Goal: Ask a question

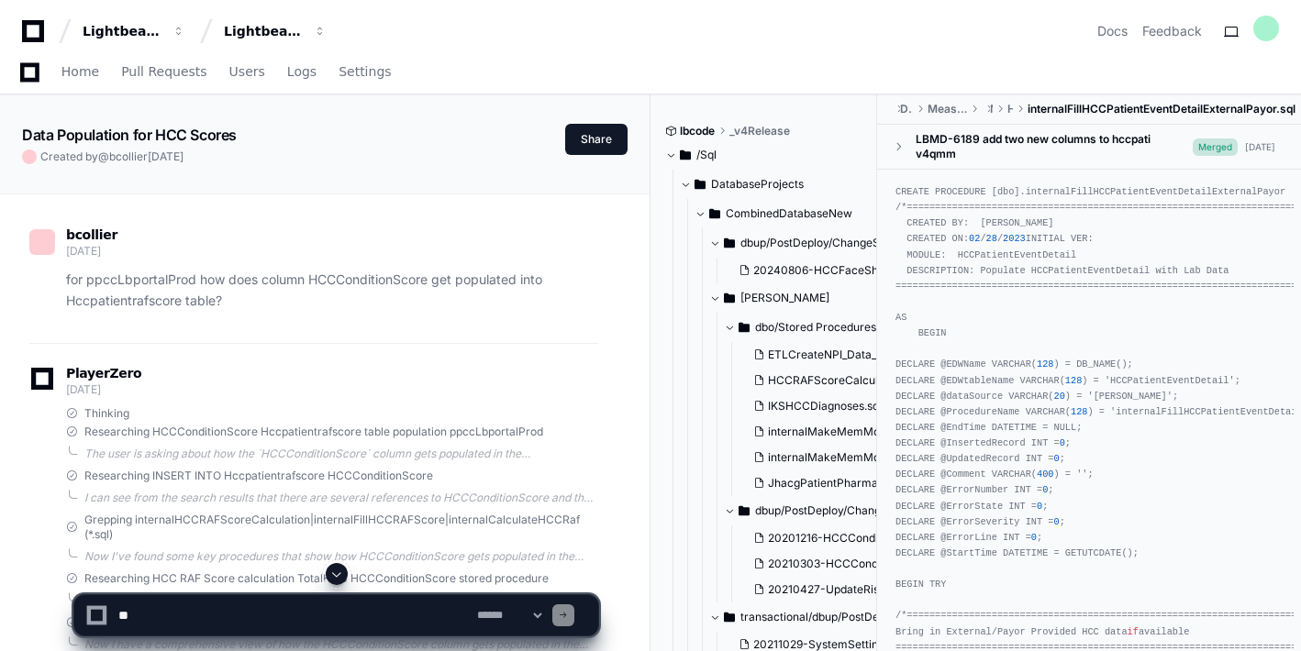
scroll to position [1526, 0]
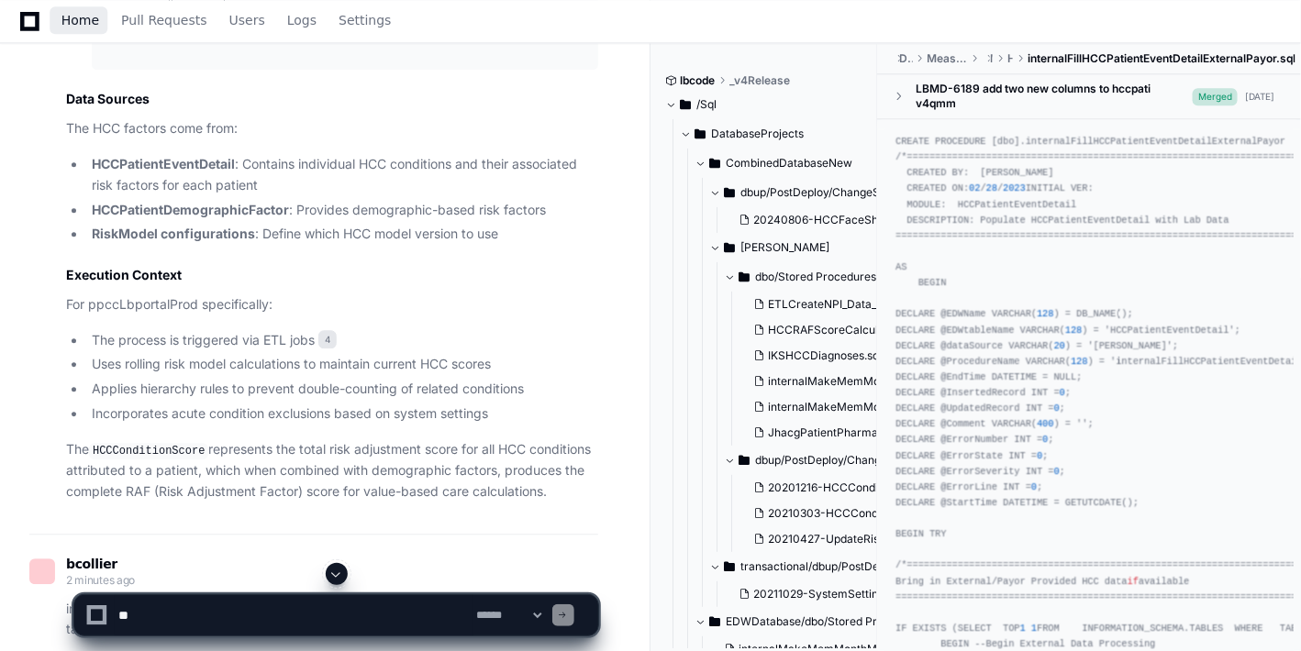
click at [89, 23] on span "Home" at bounding box center [80, 20] width 38 height 11
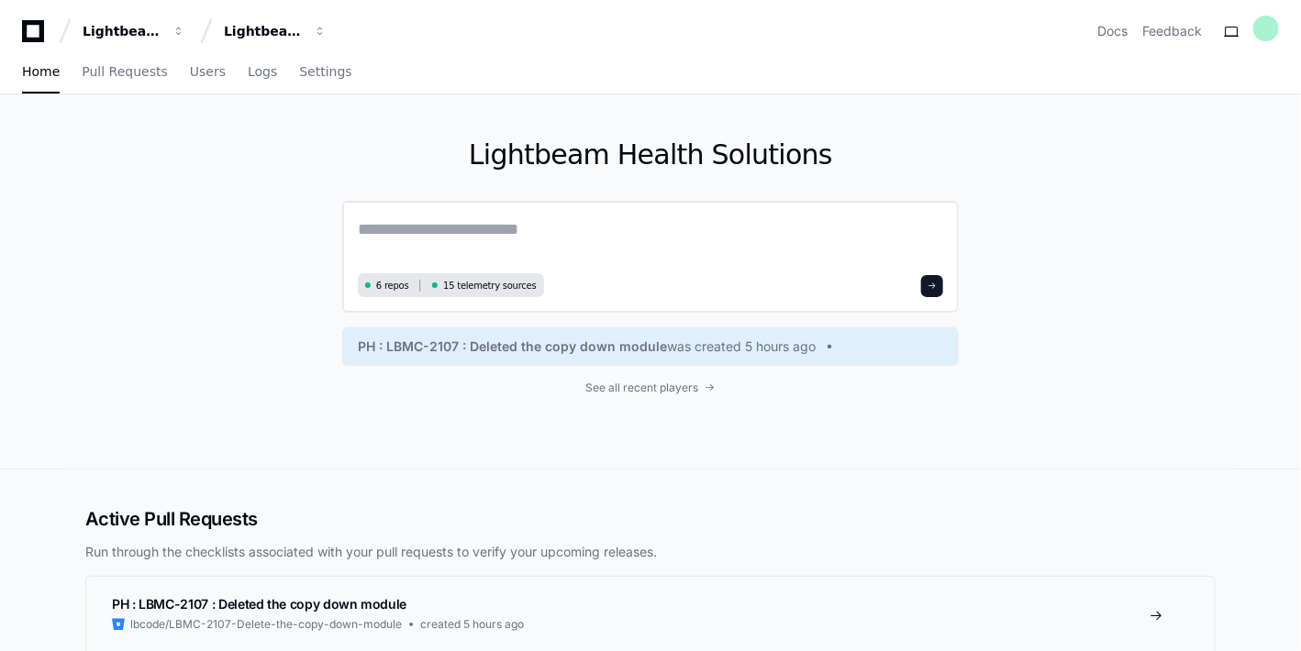
click at [453, 219] on textarea at bounding box center [650, 242] width 585 height 51
click at [404, 217] on textarea at bounding box center [650, 242] width 585 height 51
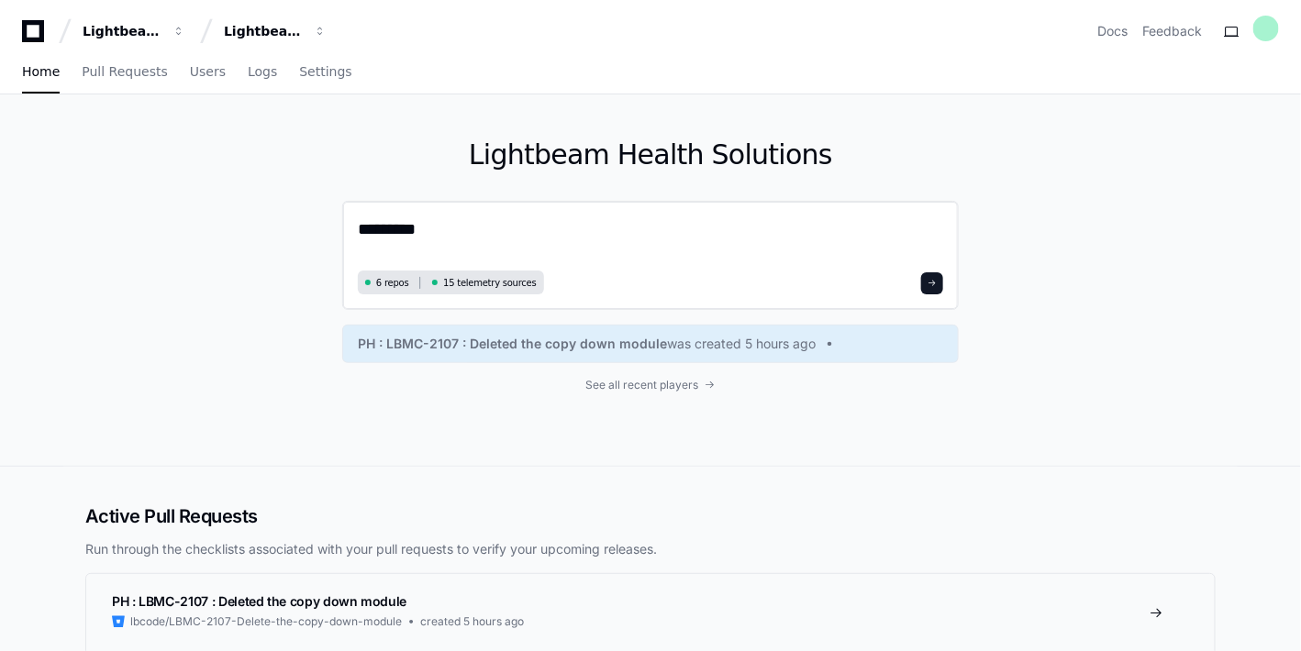
paste textarea "**********"
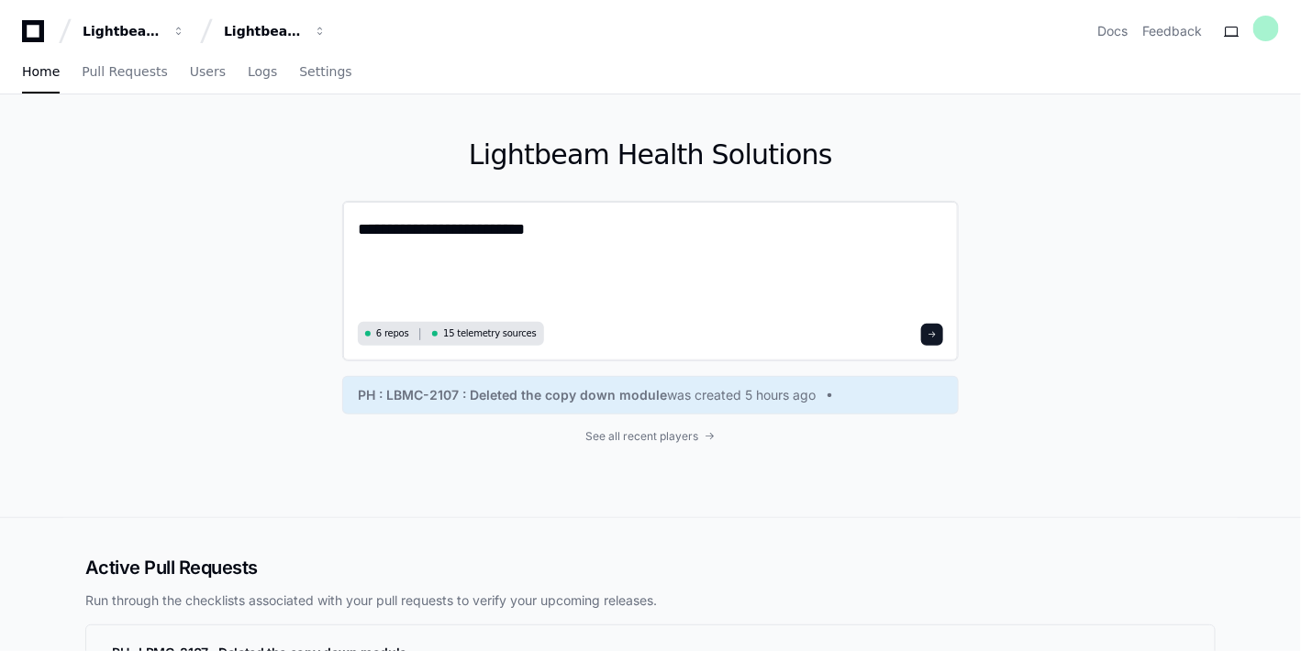
paste textarea "**********"
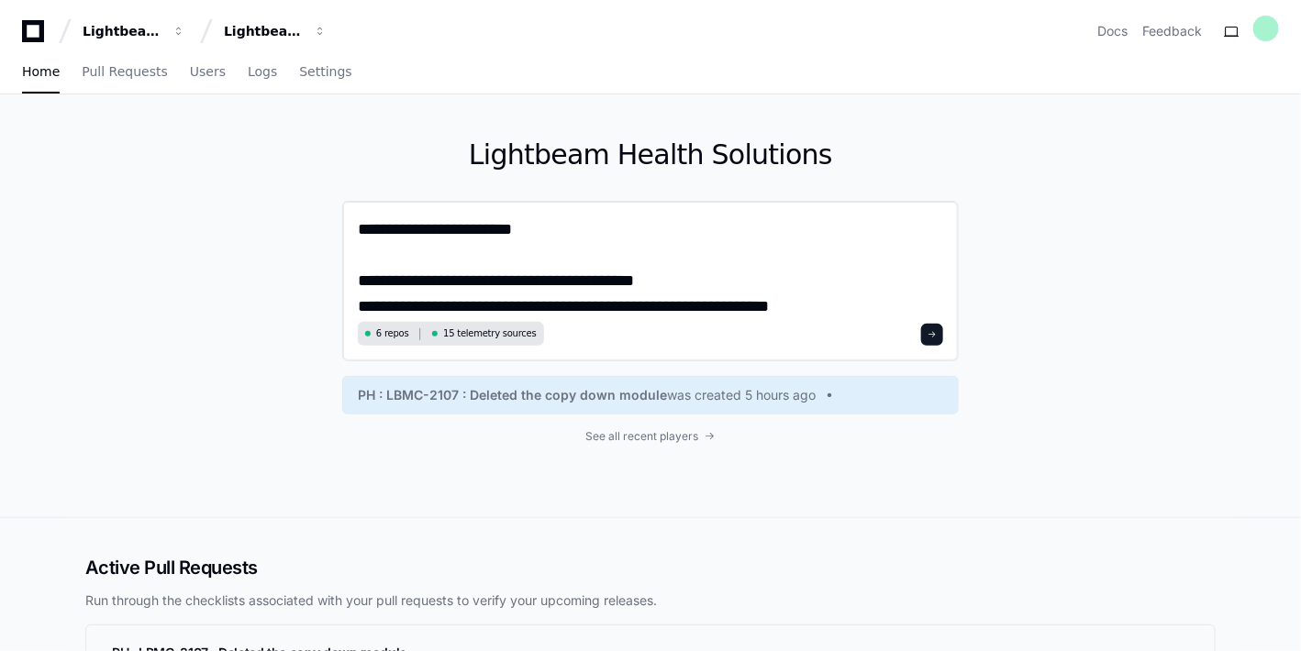
click at [626, 282] on textarea "**********" at bounding box center [651, 267] width 586 height 100
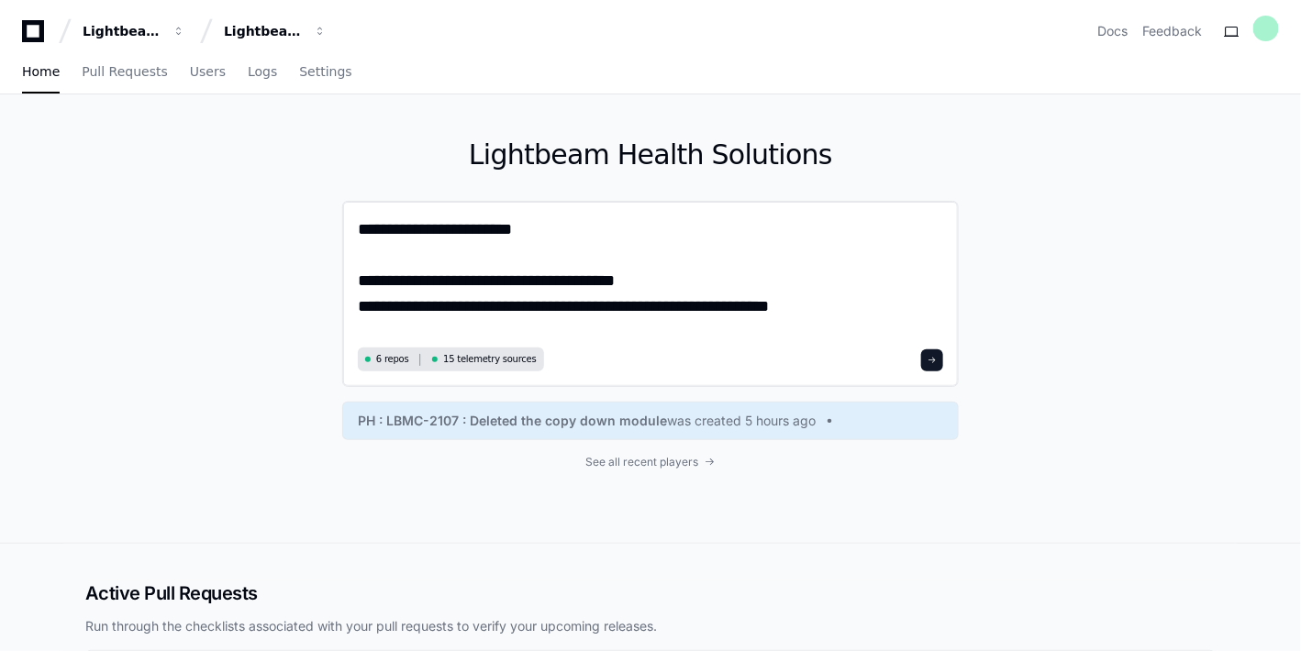
click at [385, 305] on textarea "**********" at bounding box center [651, 280] width 586 height 126
drag, startPoint x: 441, startPoint y: 303, endPoint x: 359, endPoint y: 307, distance: 82.7
click at [359, 307] on textarea "**********" at bounding box center [651, 280] width 586 height 126
click at [362, 308] on textarea "**********" at bounding box center [651, 280] width 586 height 126
type textarea "**********"
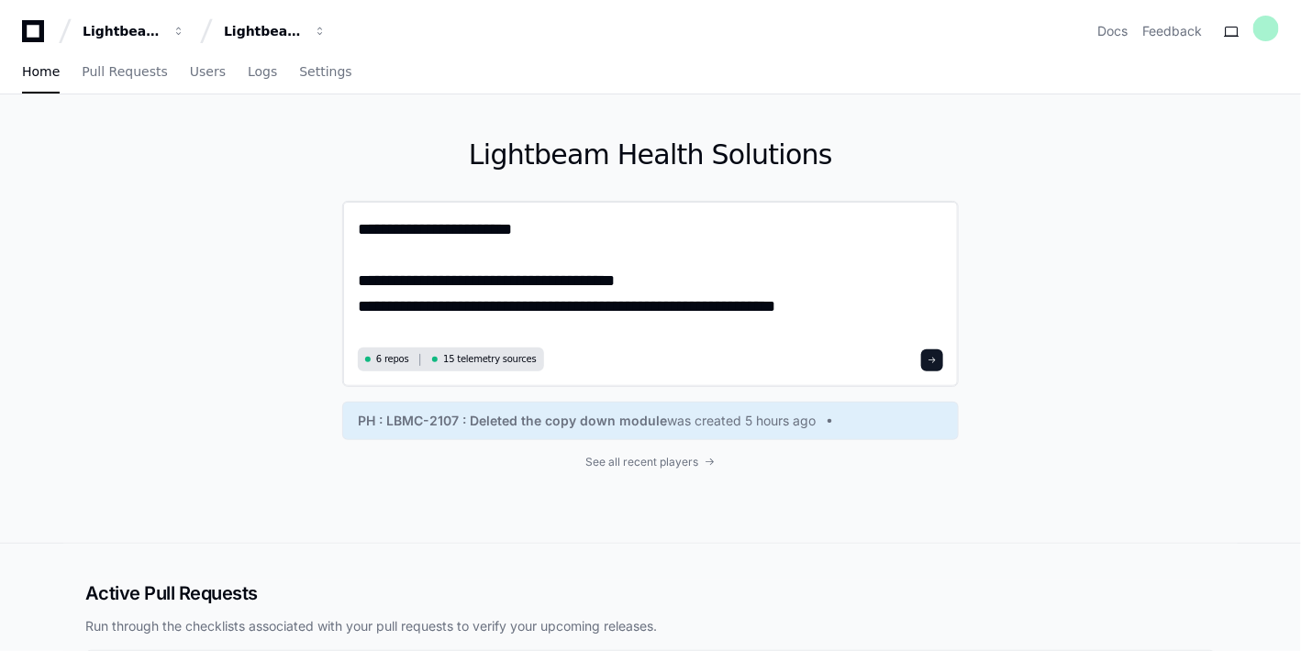
click at [927, 356] on button at bounding box center [932, 361] width 22 height 22
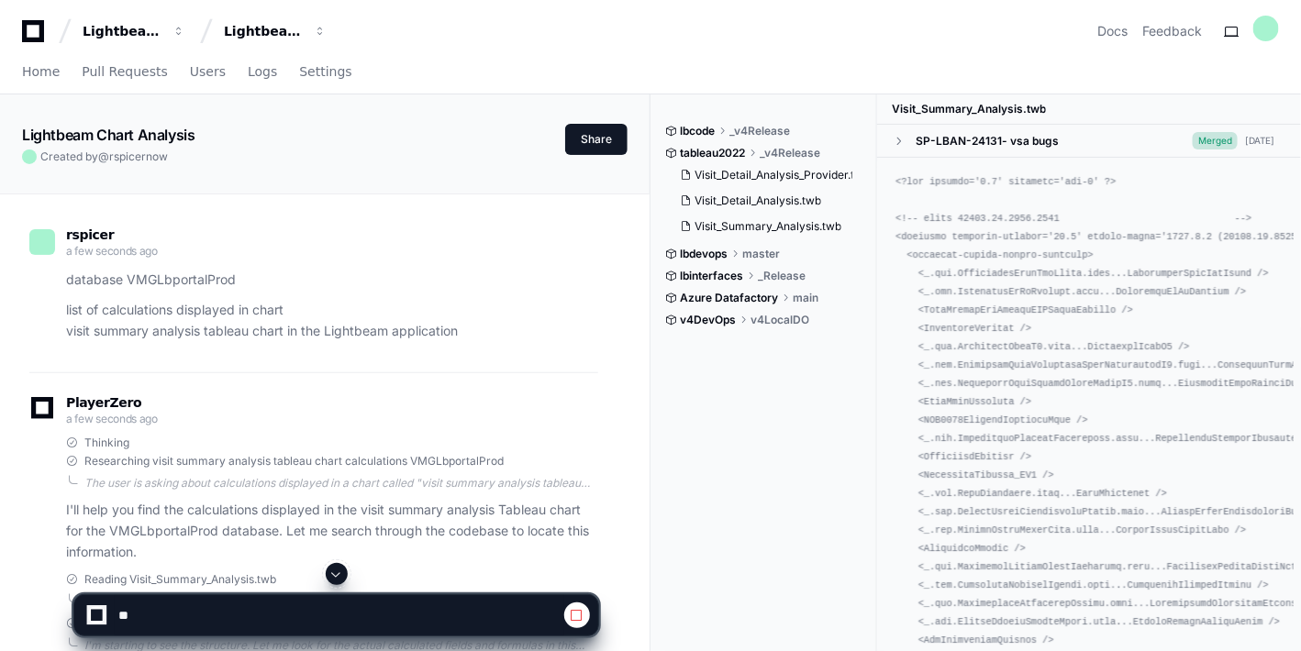
click at [335, 584] on button at bounding box center [337, 574] width 22 height 22
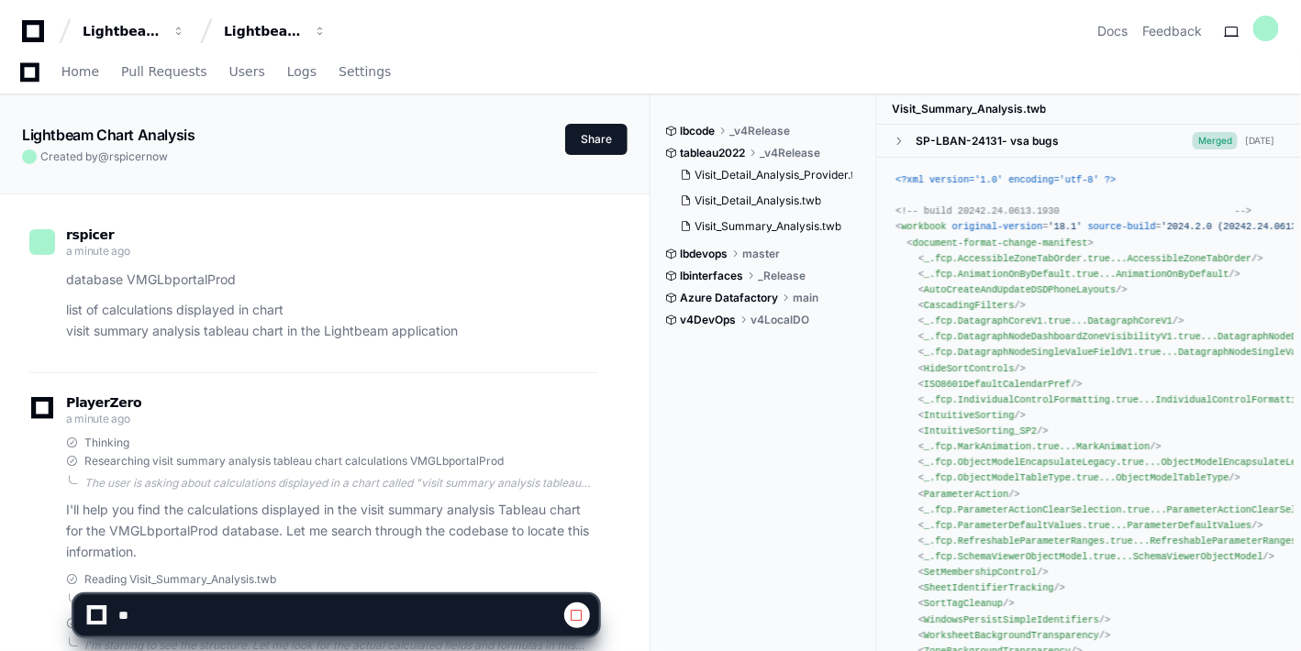
scroll to position [327, 0]
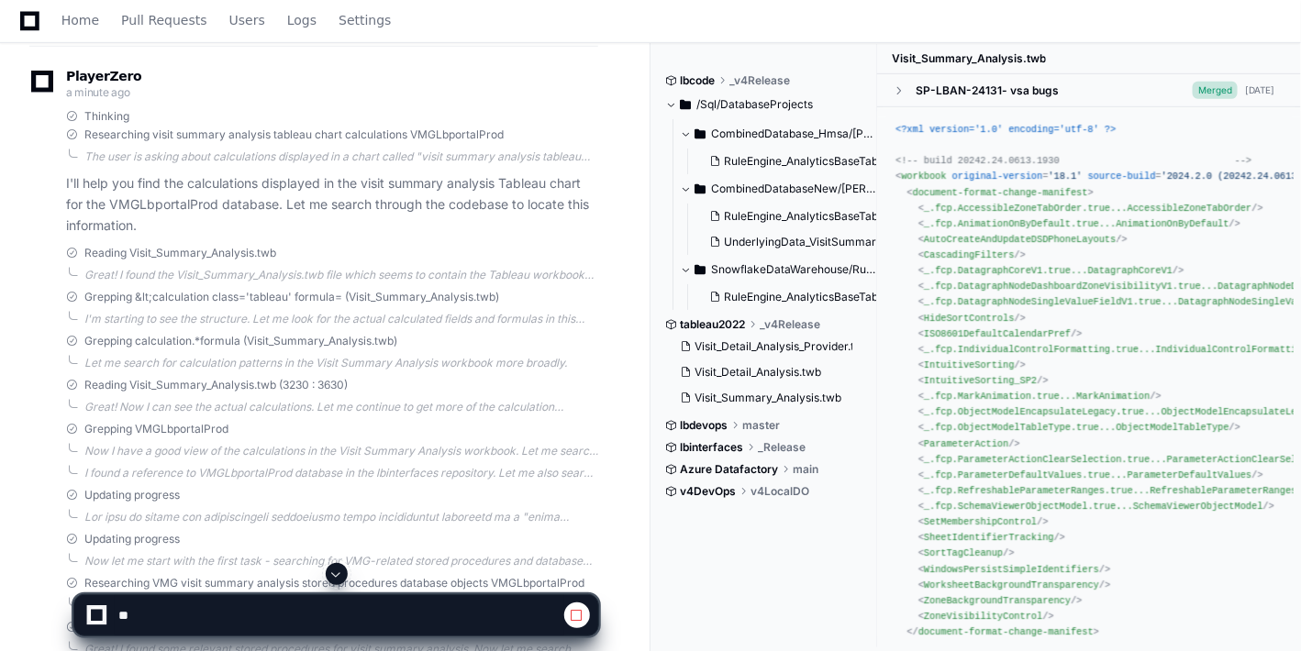
click at [335, 578] on span at bounding box center [336, 574] width 15 height 15
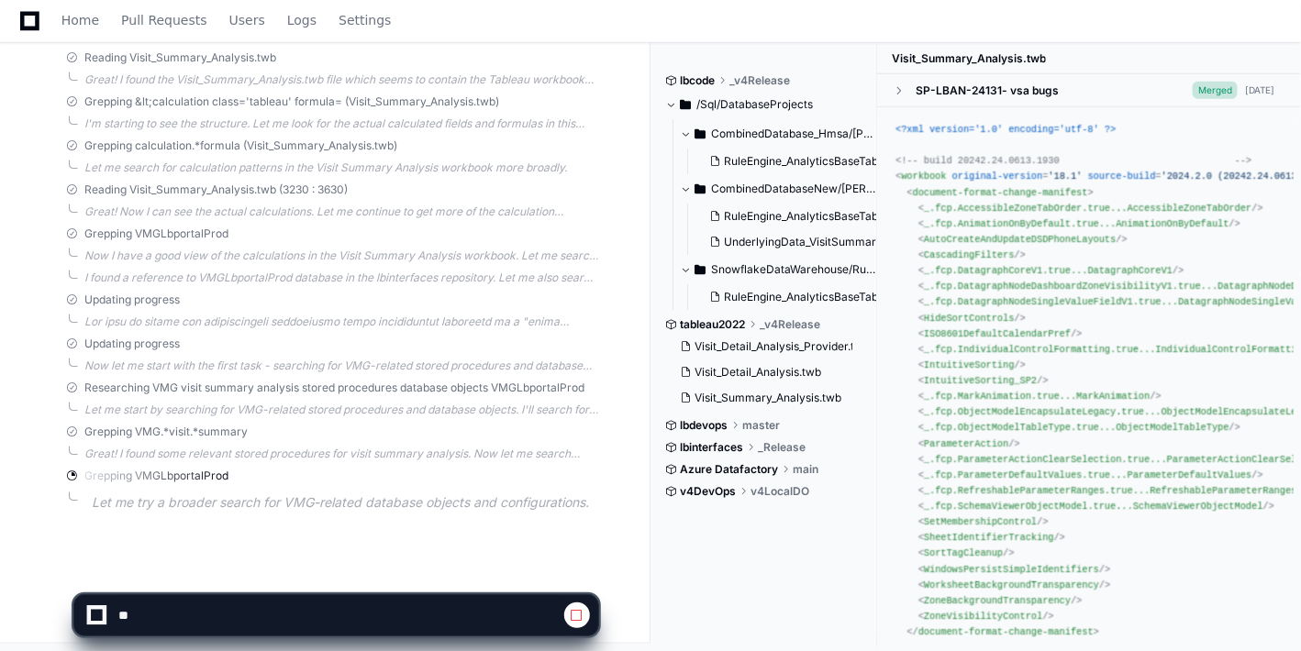
scroll to position [527, 0]
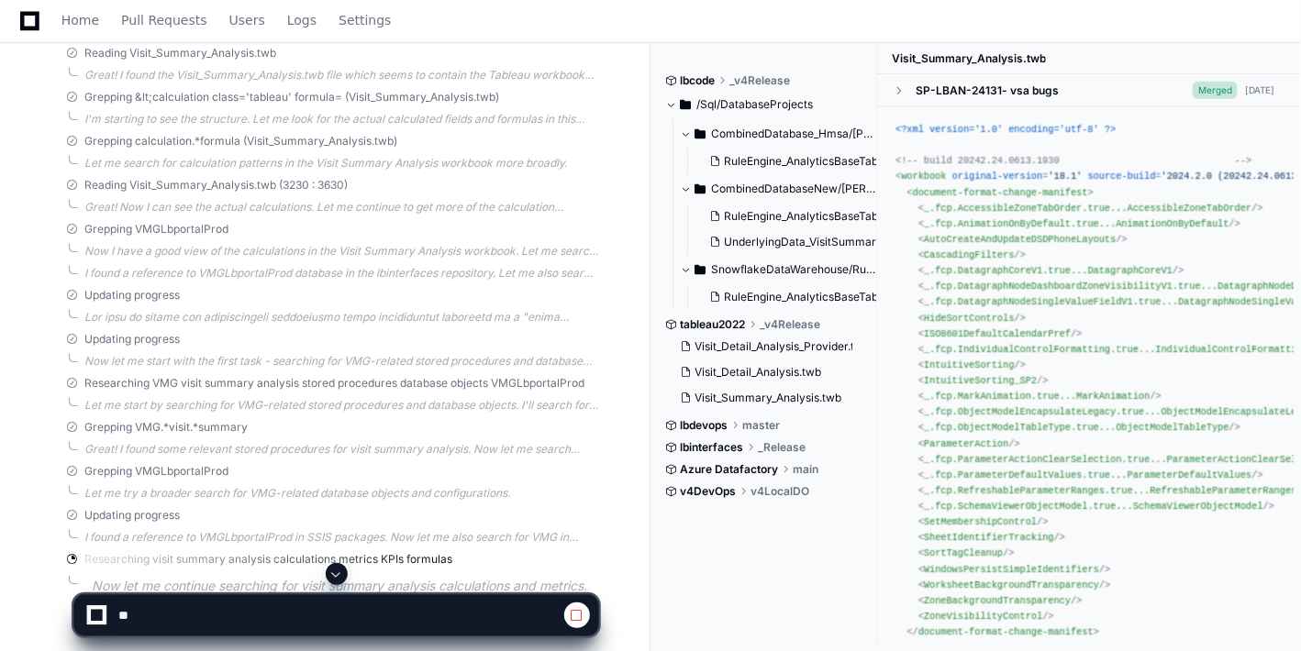
click at [335, 578] on span at bounding box center [336, 574] width 15 height 15
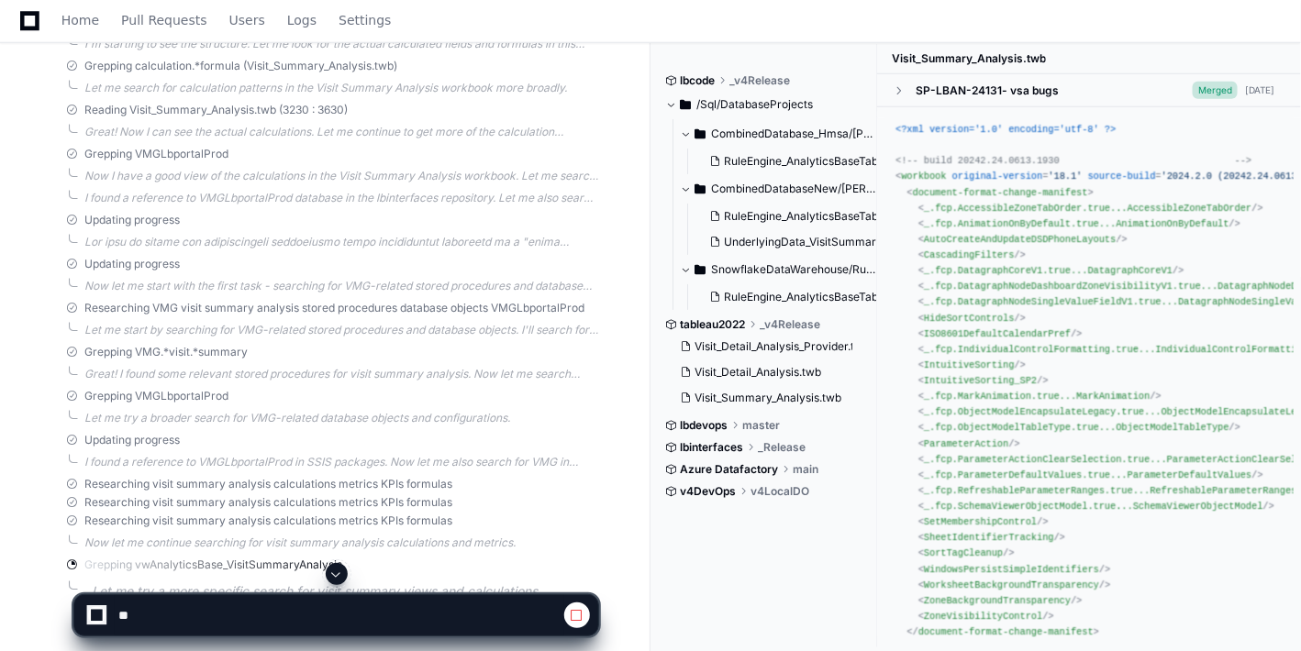
click at [335, 578] on span at bounding box center [336, 574] width 15 height 15
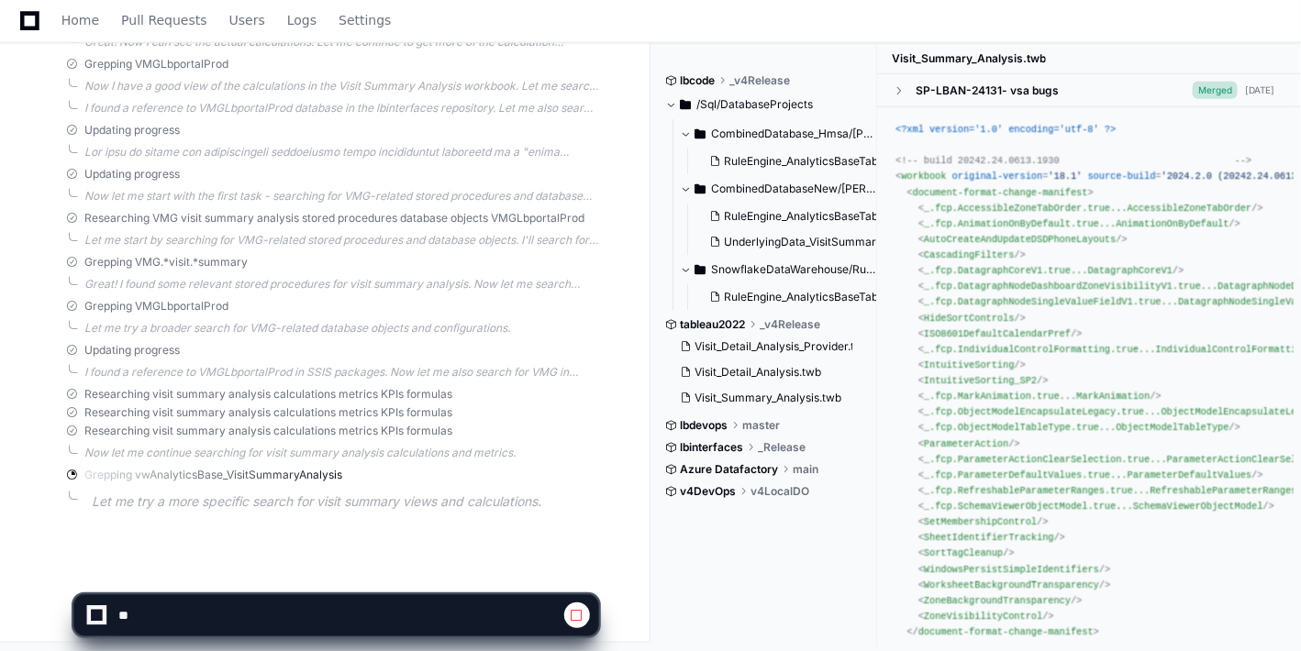
click at [335, 578] on app-app-chat-input at bounding box center [336, 599] width 526 height 73
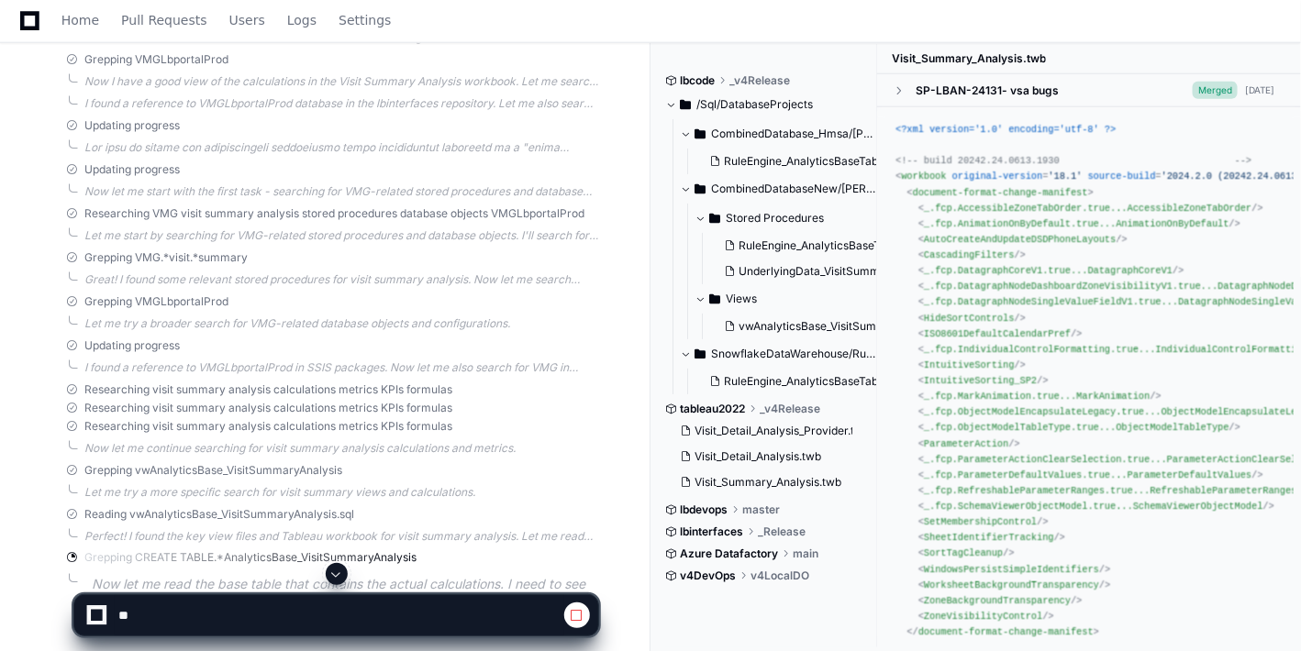
click at [335, 578] on span at bounding box center [336, 574] width 15 height 15
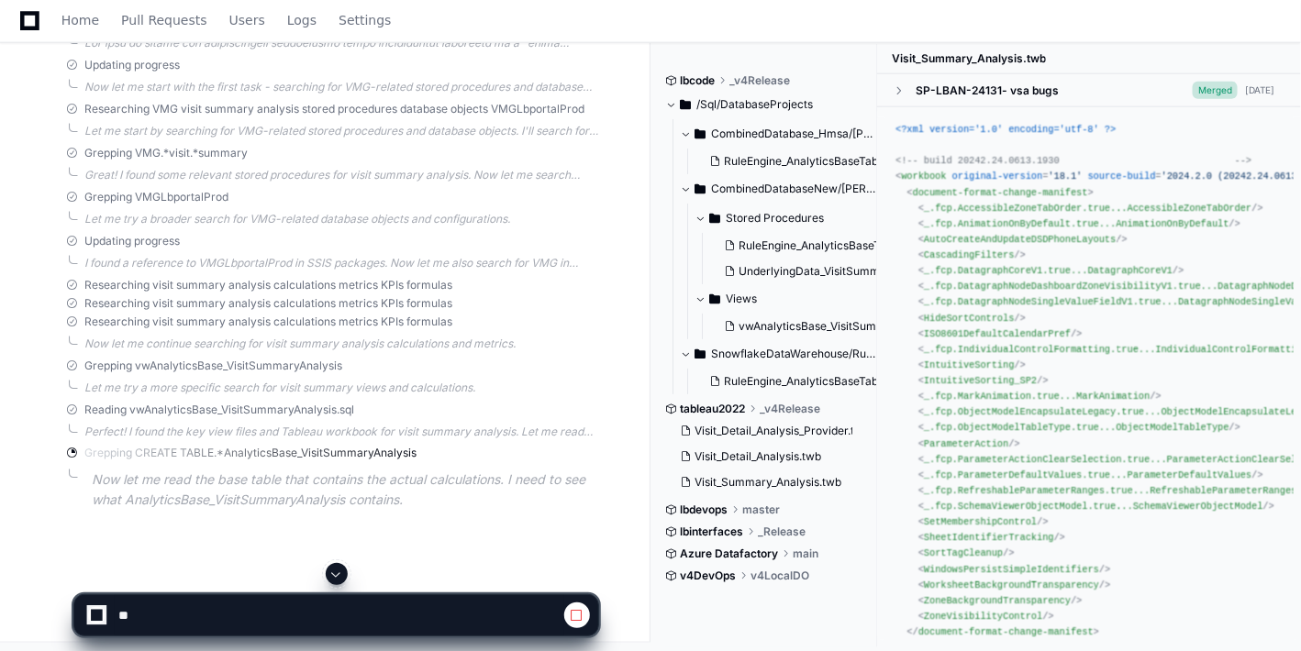
click at [335, 578] on app-app-chat-input at bounding box center [336, 599] width 526 height 73
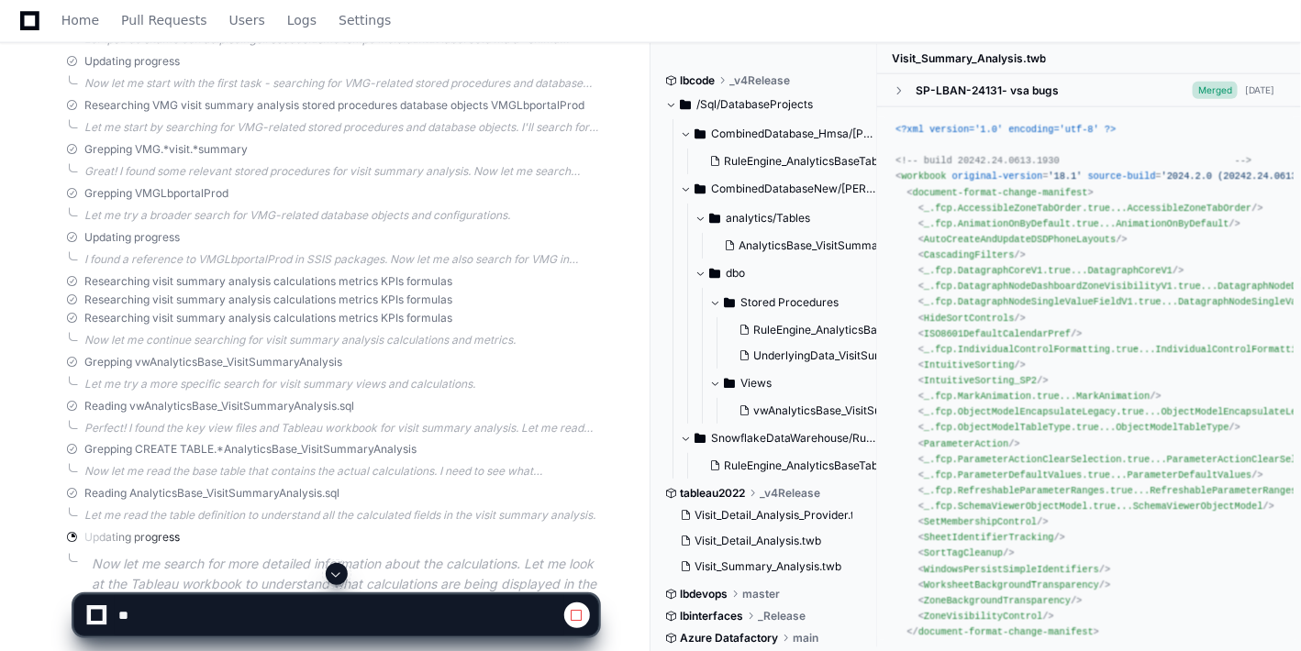
click at [335, 578] on span at bounding box center [336, 574] width 15 height 15
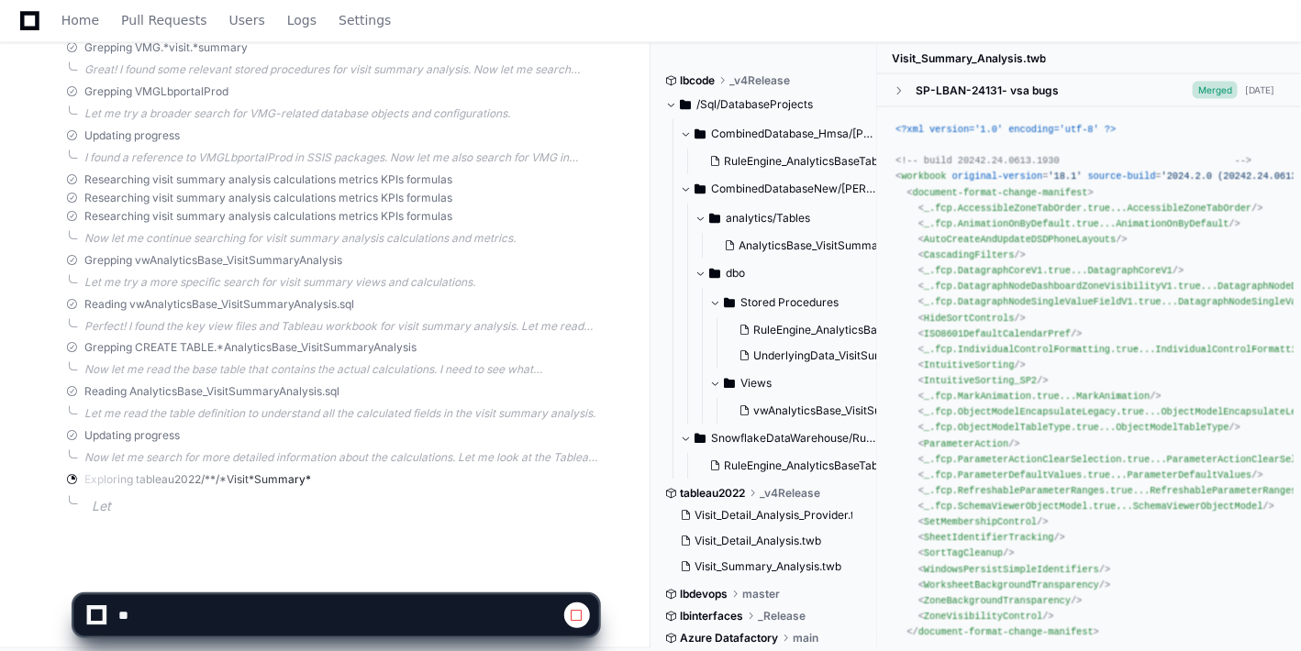
scroll to position [914, 0]
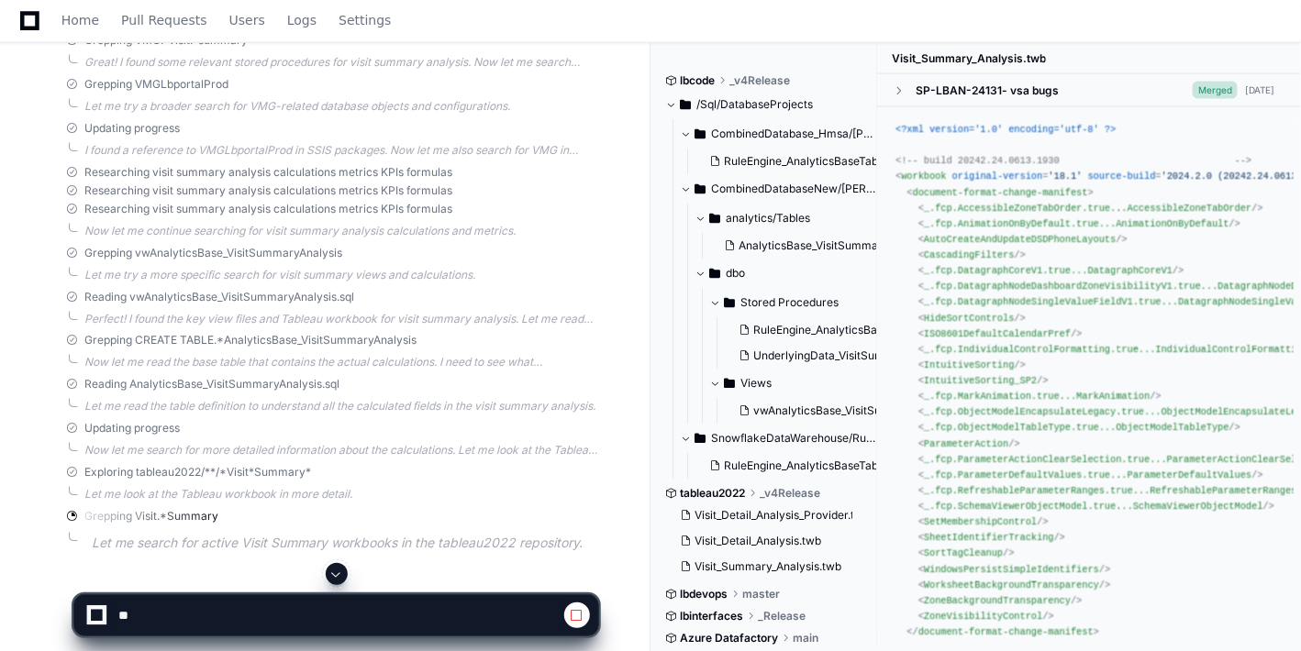
click at [335, 578] on span at bounding box center [336, 574] width 15 height 15
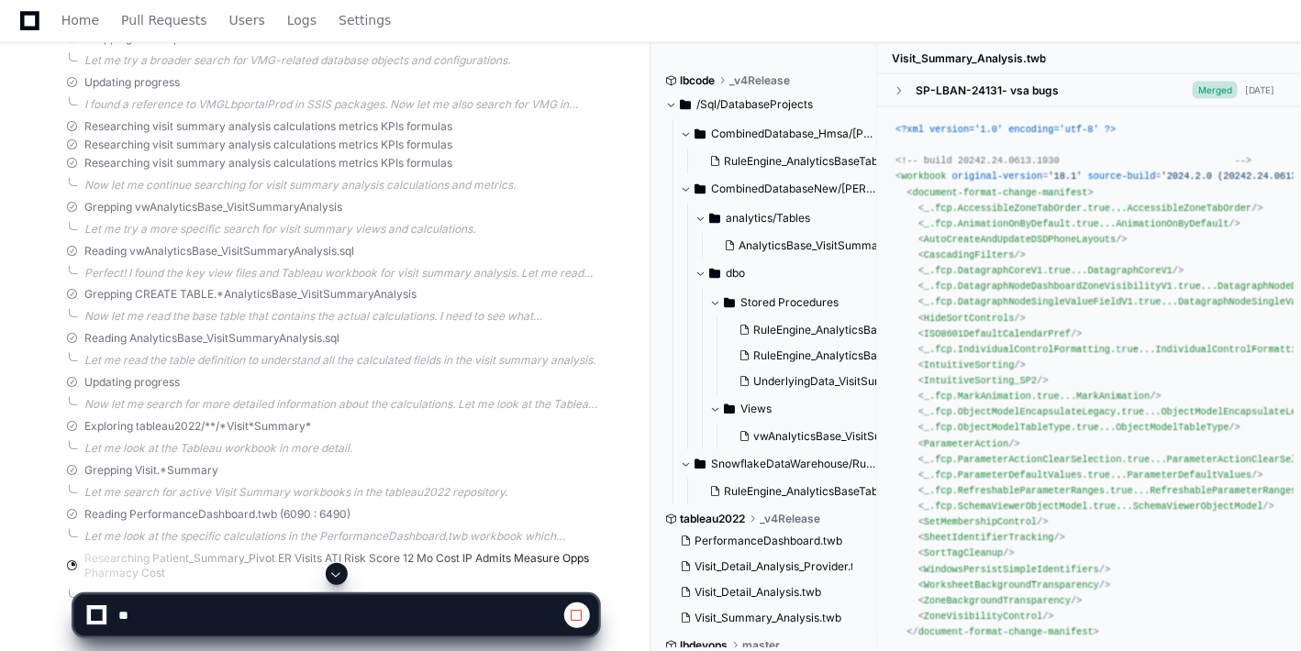
click at [335, 578] on span at bounding box center [336, 574] width 15 height 15
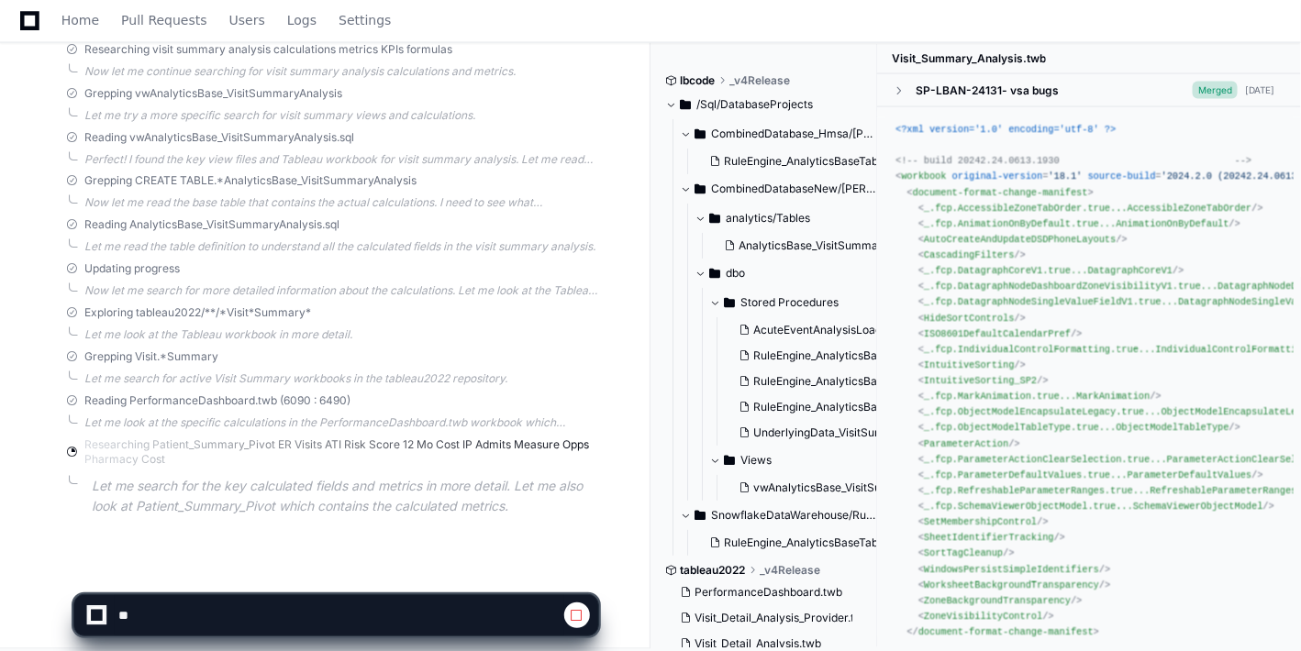
scroll to position [1084, 0]
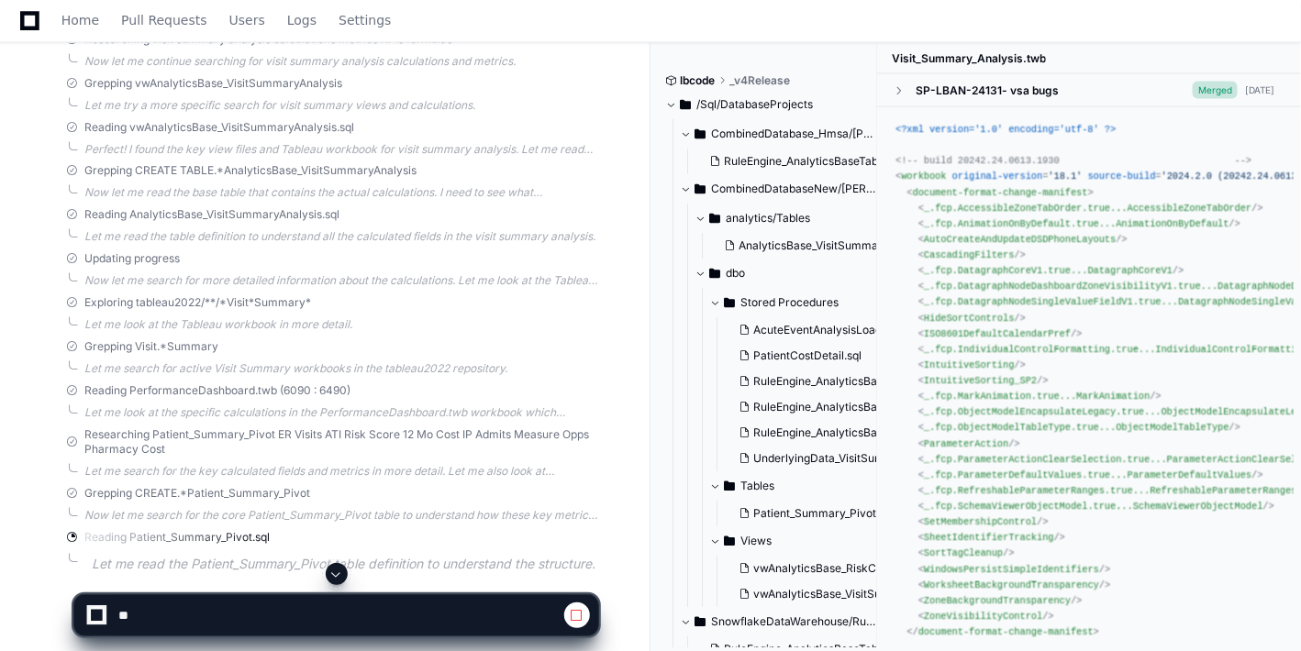
click at [335, 578] on span at bounding box center [336, 574] width 15 height 15
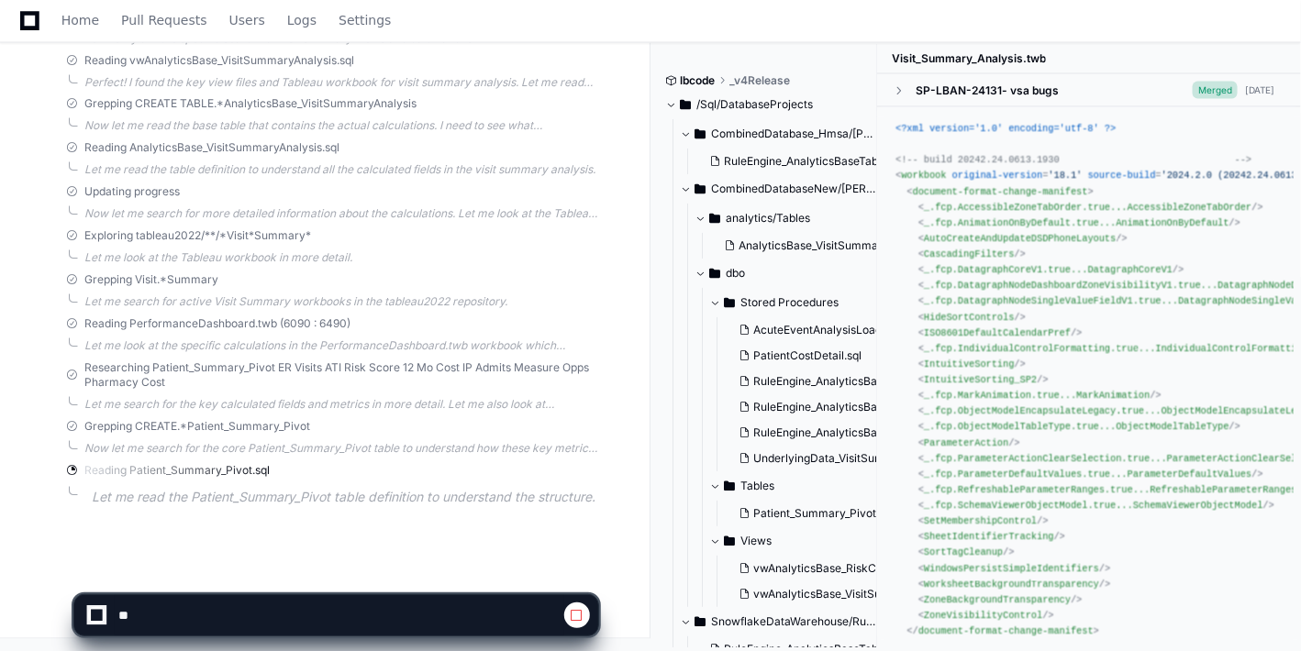
scroll to position [1151, 0]
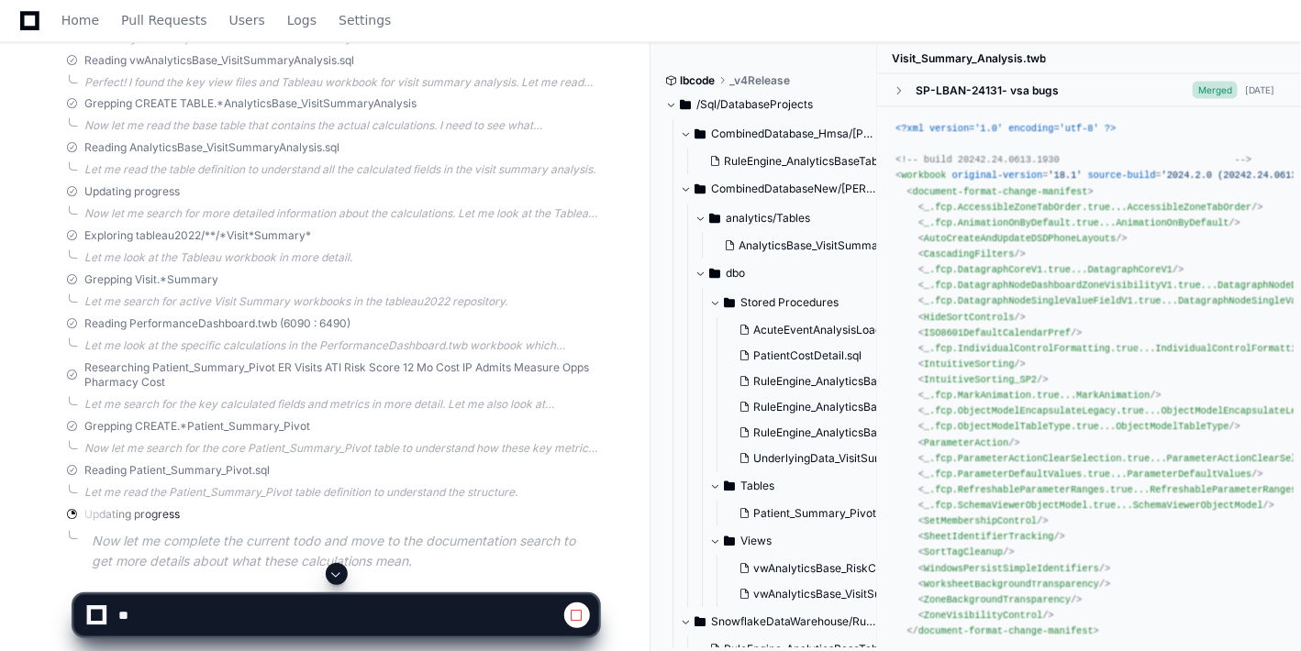
click at [335, 578] on span at bounding box center [336, 574] width 15 height 15
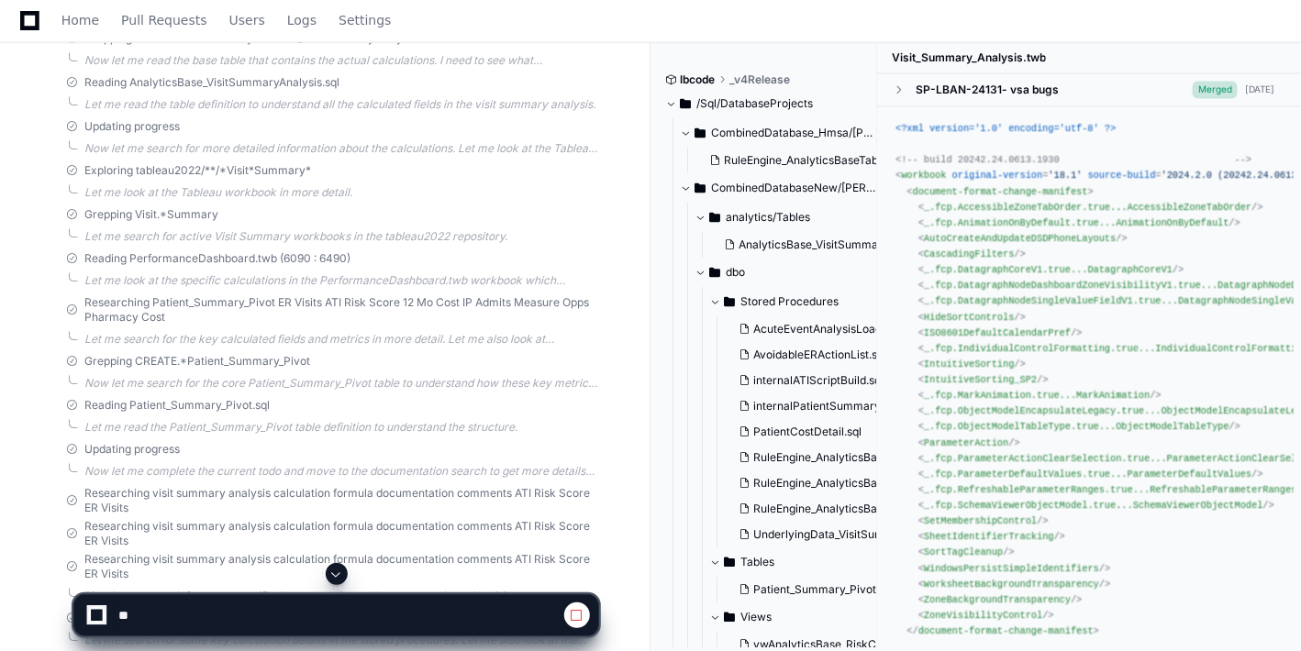
click at [335, 578] on span at bounding box center [336, 574] width 15 height 15
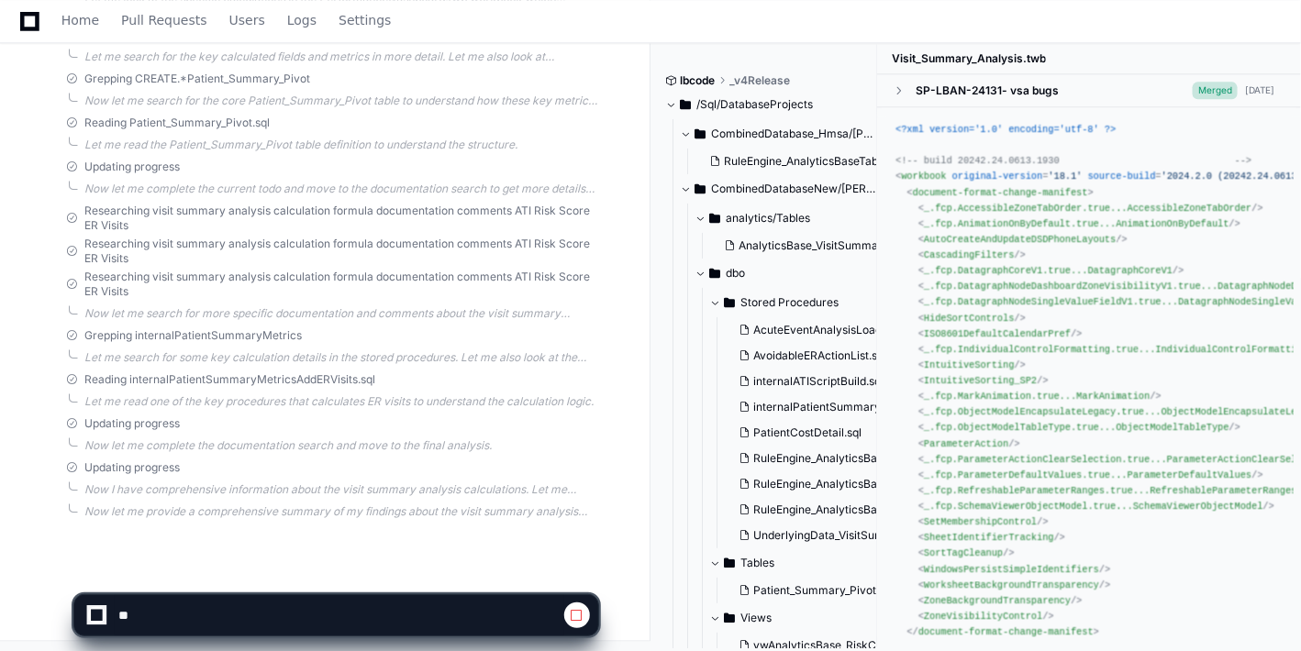
scroll to position [1501, 0]
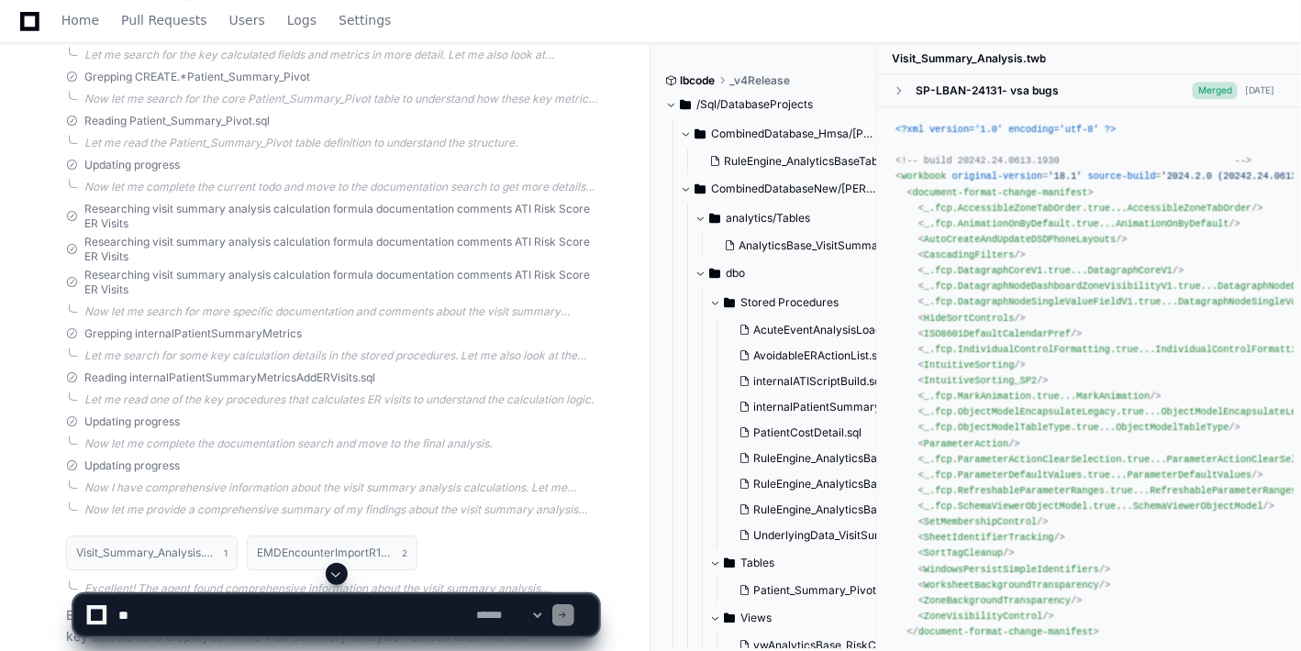
click at [335, 578] on span at bounding box center [336, 574] width 15 height 15
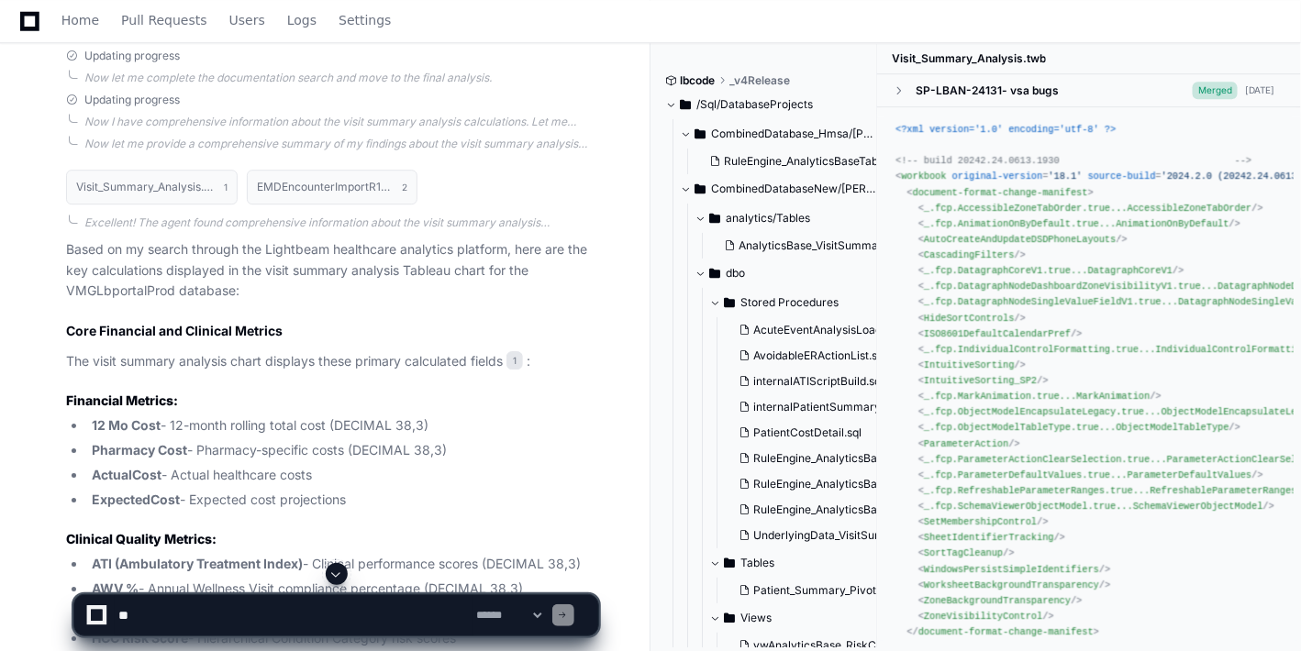
scroll to position [1858, 0]
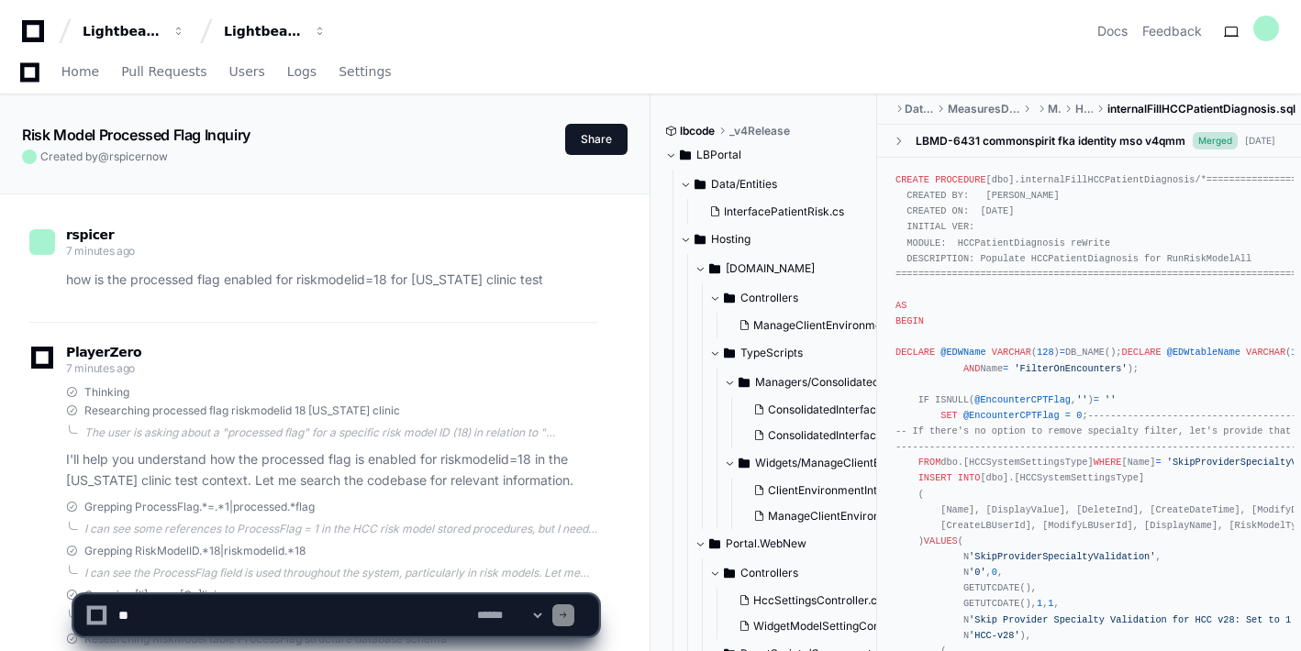
scroll to position [5573, 0]
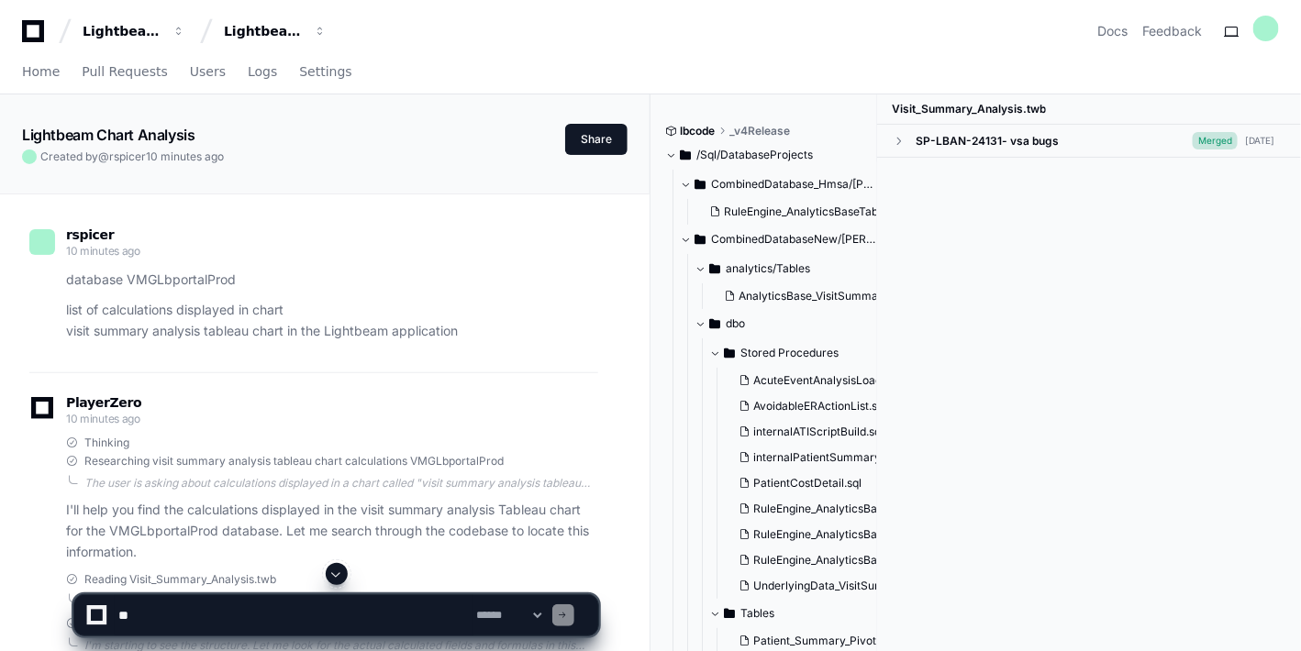
click at [332, 573] on span at bounding box center [336, 574] width 15 height 15
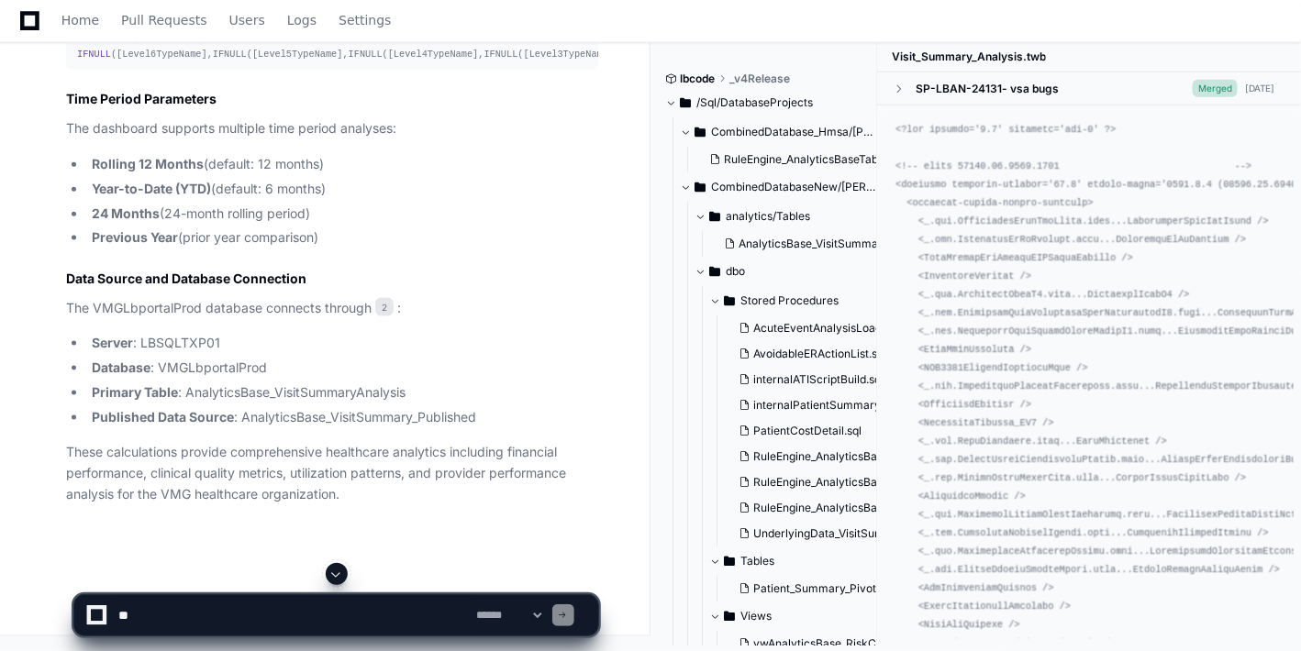
scroll to position [3368, 0]
click at [568, 617] on span at bounding box center [563, 615] width 9 height 9
click at [874, 349] on button "AvoidableERActionList.sql" at bounding box center [821, 354] width 180 height 26
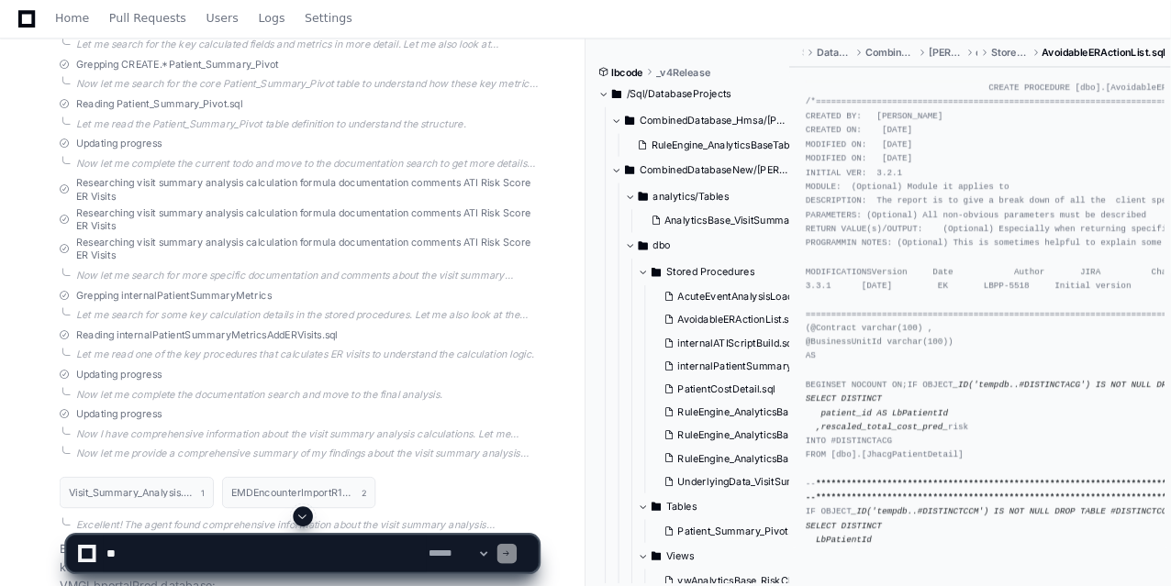
scroll to position [1507, 0]
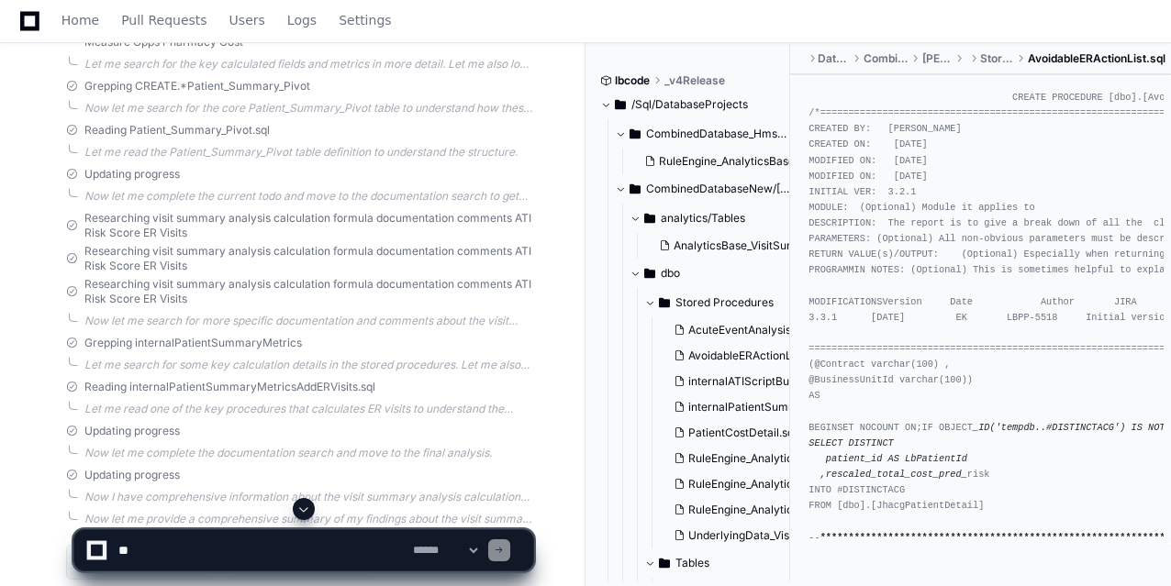
drag, startPoint x: 1304, startPoint y: 2, endPoint x: 607, endPoint y: 6, distance: 696.5
click at [607, 6] on div "Home Pull Requests Users Logs Settings" at bounding box center [585, 21] width 1127 height 42
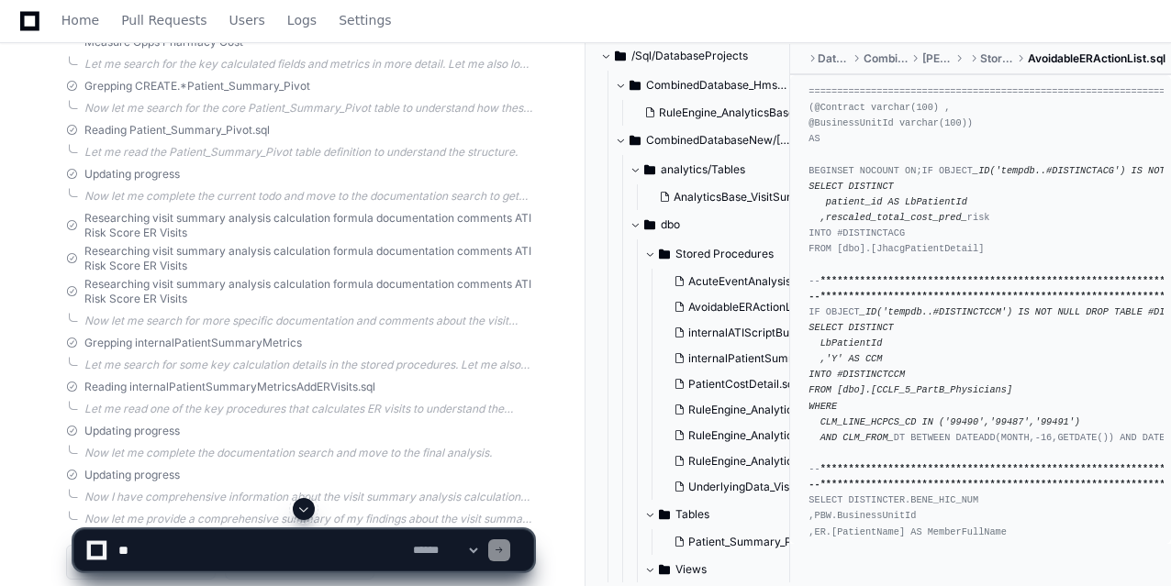
scroll to position [44, 0]
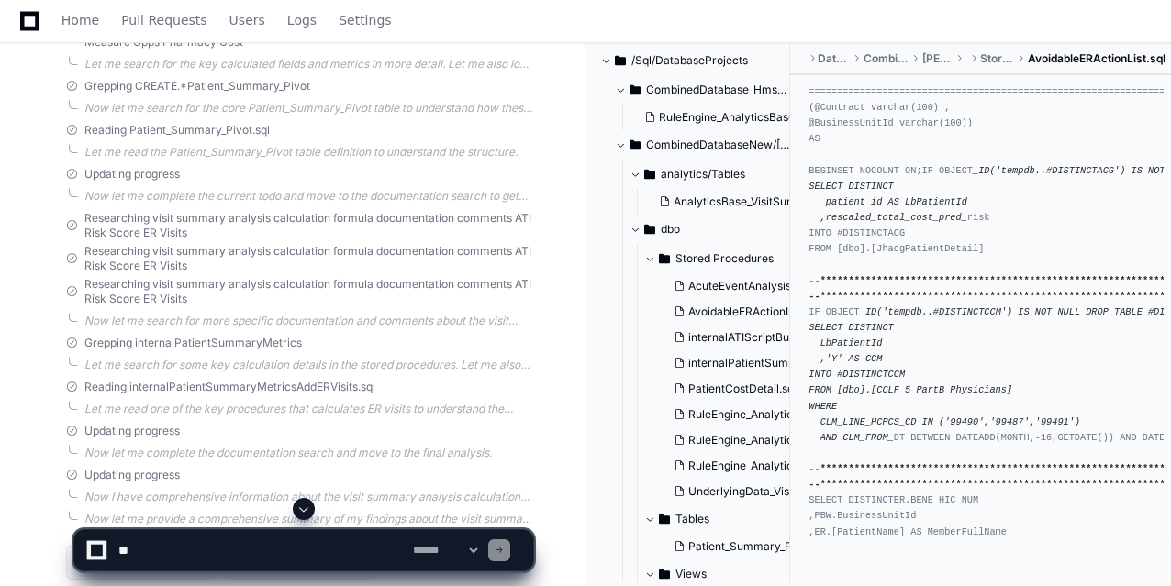
drag, startPoint x: 606, startPoint y: 293, endPoint x: 593, endPoint y: 273, distance: 23.9
click at [593, 273] on div "lbcode _v4Release /Sql/DatabaseProjects CombinedDatabase_Hmsa/edw/dbo/Tables Ru…" at bounding box center [877, 316] width 585 height 544
click at [307, 506] on span at bounding box center [303, 509] width 15 height 15
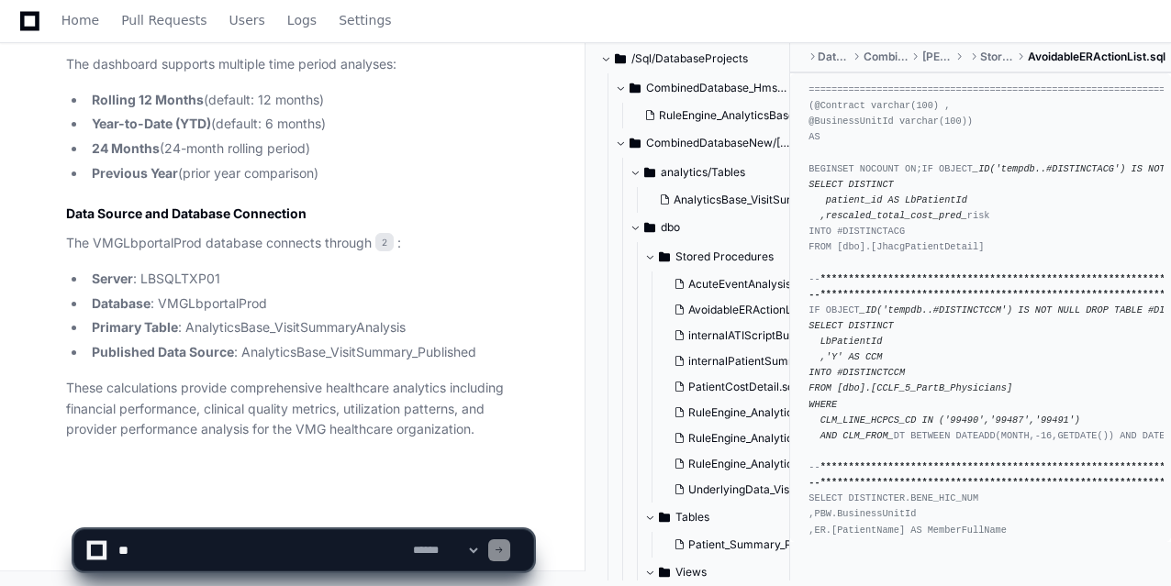
scroll to position [3511, 0]
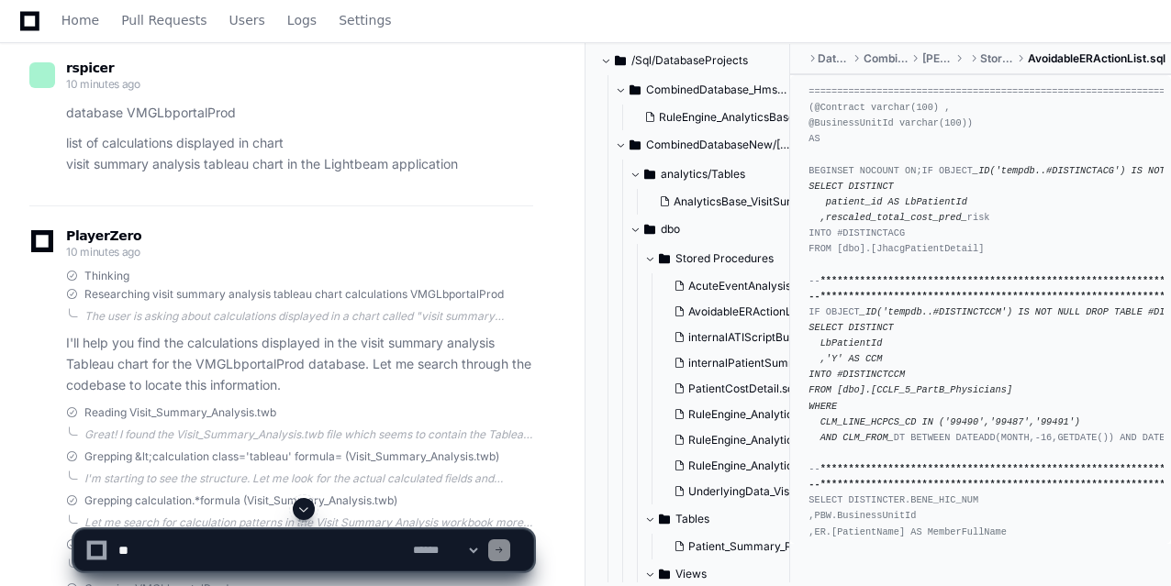
scroll to position [0, 0]
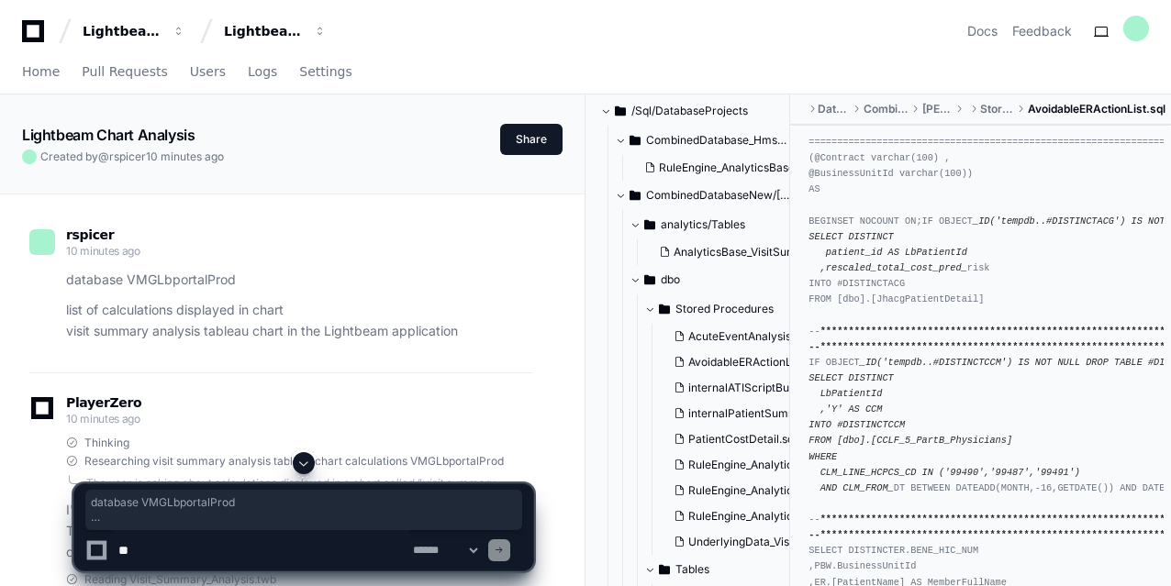
drag, startPoint x: 482, startPoint y: 340, endPoint x: 55, endPoint y: 283, distance: 430.5
click at [55, 283] on div "database VMGLbportalProd list of calculations displayed in chart visit summary …" at bounding box center [281, 306] width 504 height 72
click at [88, 280] on p "database VMGLbportalProd" at bounding box center [299, 280] width 467 height 21
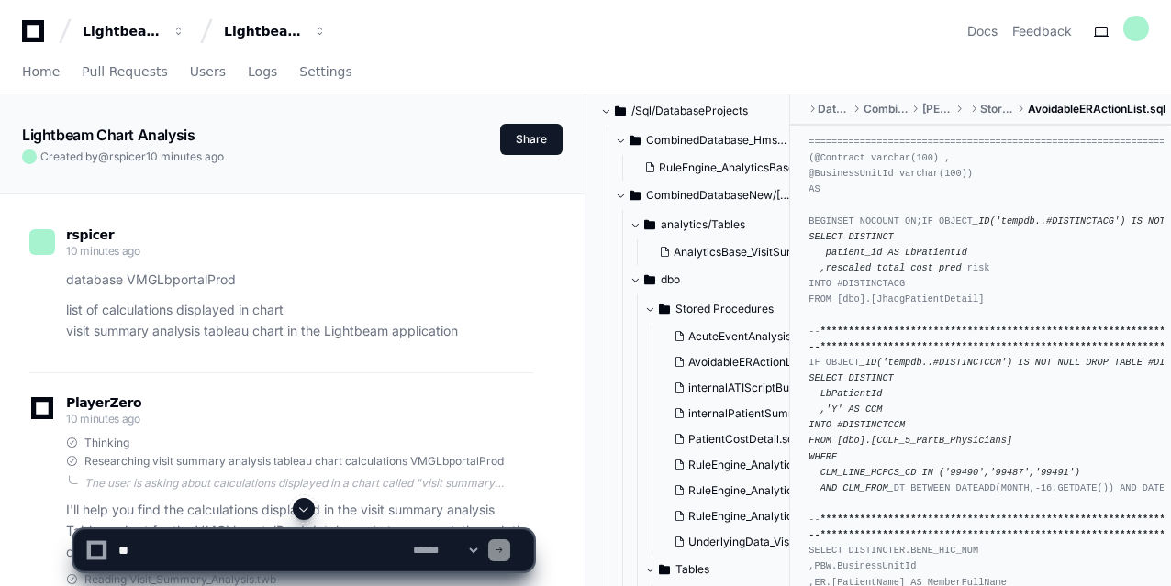
drag, startPoint x: 88, startPoint y: 280, endPoint x: 44, endPoint y: 293, distance: 45.9
click at [44, 294] on div "database VMGLbportalProd list of calculations displayed in chart visit summary …" at bounding box center [281, 306] width 504 height 72
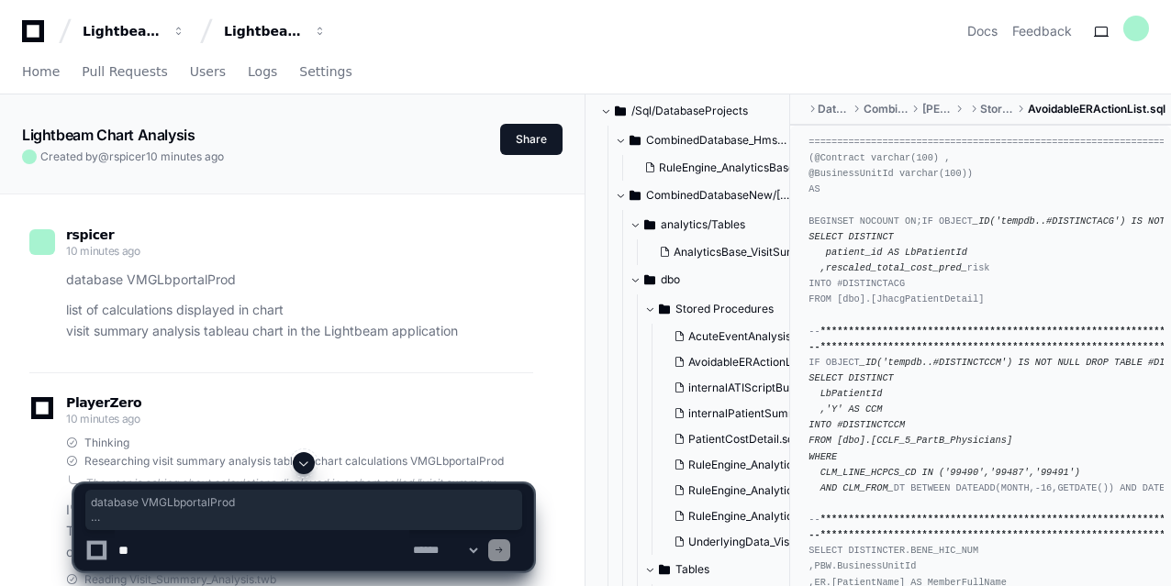
drag, startPoint x: 462, startPoint y: 333, endPoint x: 61, endPoint y: 278, distance: 405.7
click at [61, 278] on div "database VMGLbportalProd list of calculations displayed in chart visit summary …" at bounding box center [281, 306] width 504 height 72
copy article "database VMGLbportalProd list of calculations displayed in chart visit summary …"
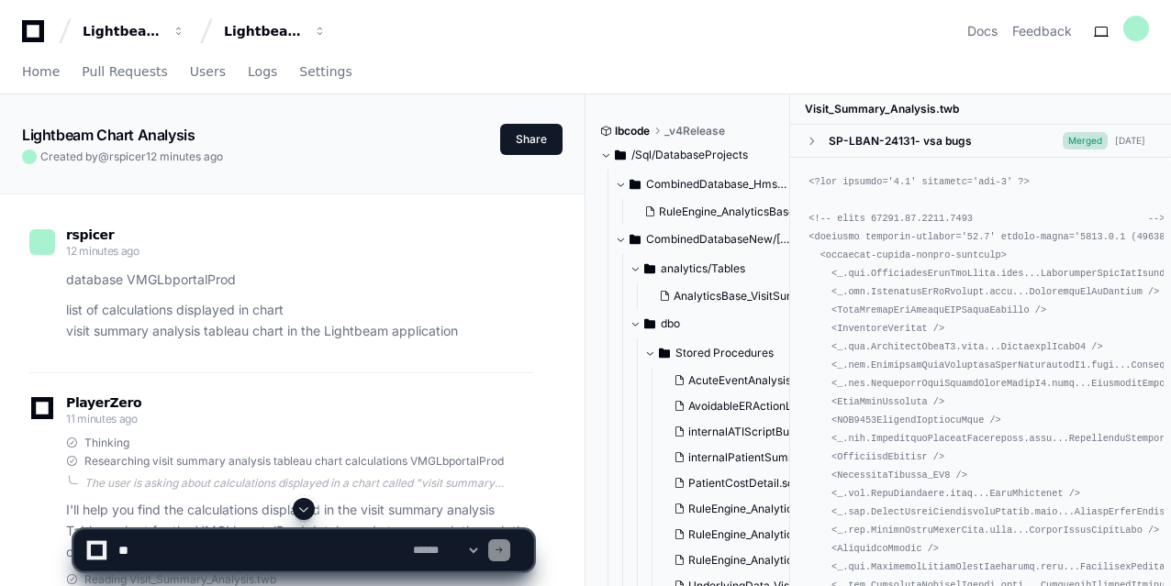
click at [303, 509] on span at bounding box center [303, 509] width 15 height 15
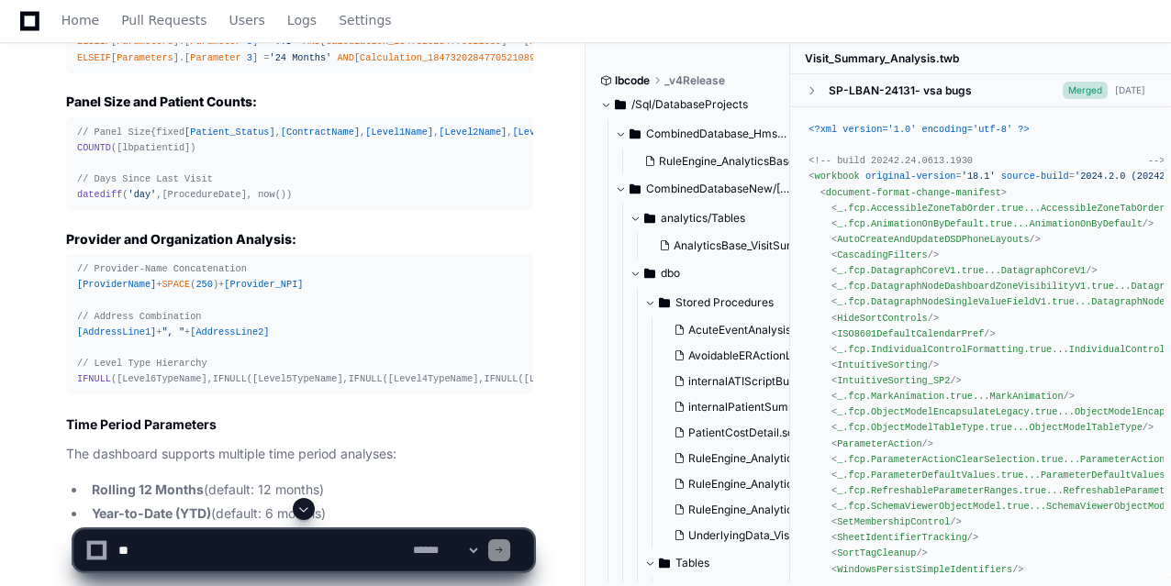
scroll to position [2703, 0]
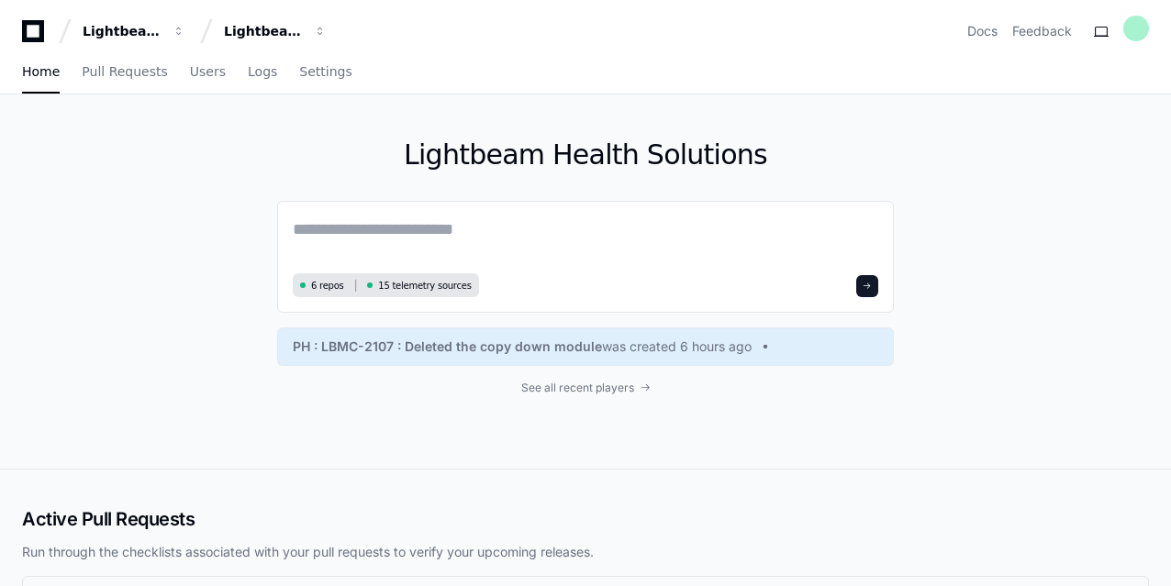
click at [622, 511] on h2 "Active Pull Requests" at bounding box center [585, 520] width 1127 height 26
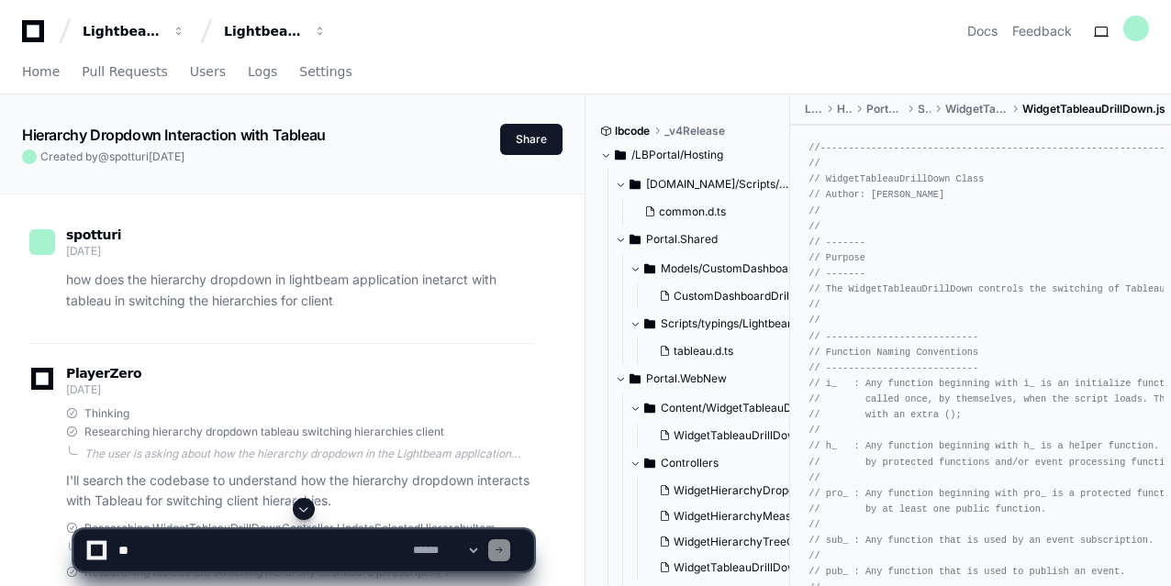
click at [300, 508] on span at bounding box center [303, 509] width 15 height 15
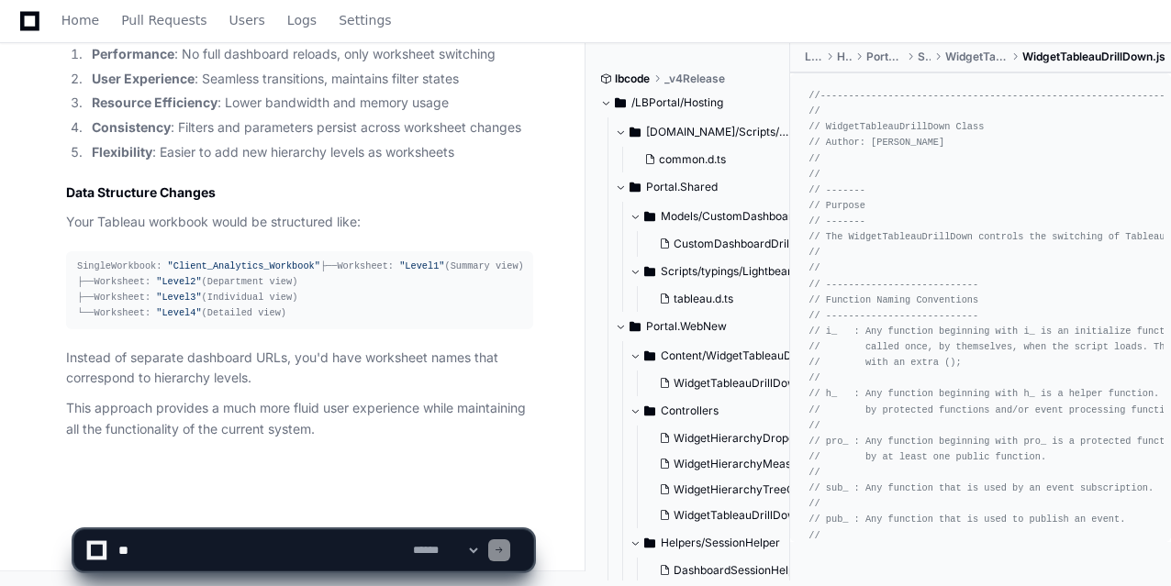
scroll to position [11920, 0]
click at [529, 307] on pre "Single Workbook: "Client_Analytics_Workbook" ├── Worksheet: "Level1" (Summary v…" at bounding box center [299, 290] width 467 height 78
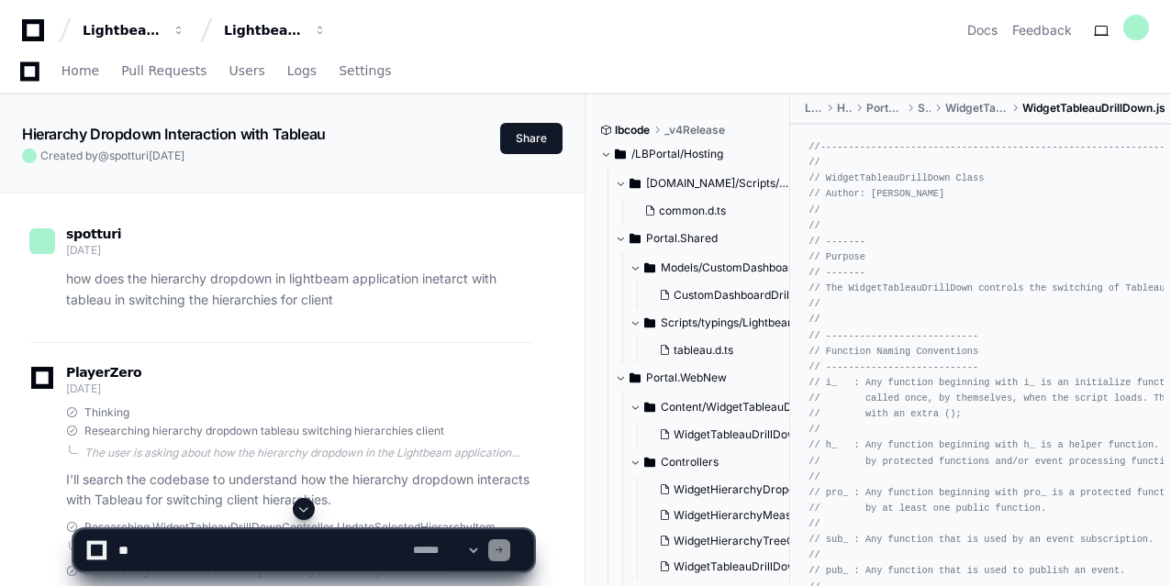
scroll to position [0, 0]
